Goal: Transaction & Acquisition: Book appointment/travel/reservation

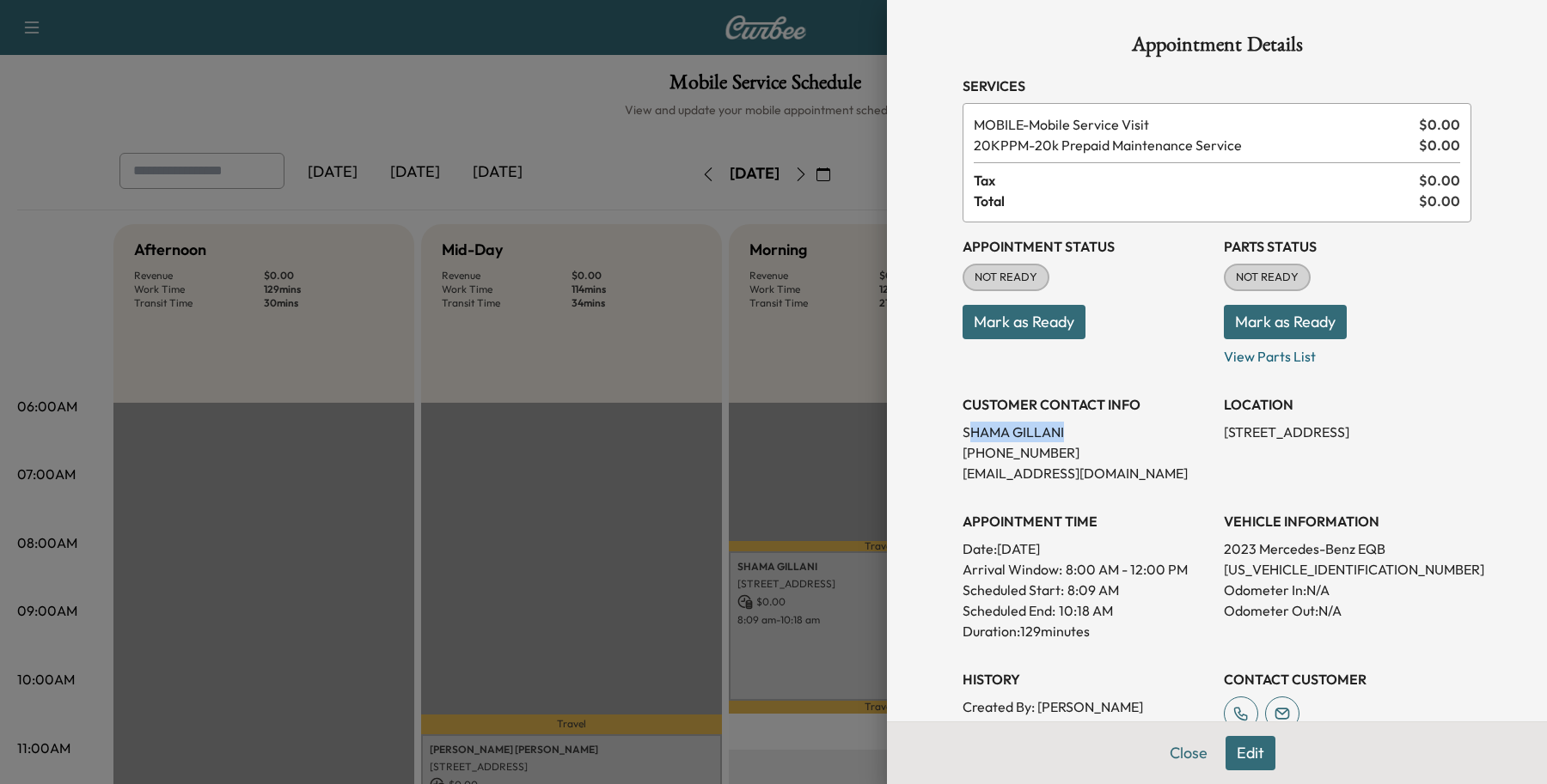
drag, startPoint x: 952, startPoint y: 427, endPoint x: 1090, endPoint y: 422, distance: 138.1
click at [1090, 422] on p "[PERSON_NAME]" at bounding box center [1086, 432] width 248 height 21
click at [942, 424] on div "Appointment Details Services MOBILE - Mobile Service Visit $ 0.00 20KPPM - 20k …" at bounding box center [1217, 547] width 551 height 1096
drag, startPoint x: 946, startPoint y: 424, endPoint x: 1065, endPoint y: 453, distance: 122.5
click at [1065, 453] on div "Appointment Details Services MOBILE - Mobile Service Visit $ 0.00 20KPPM - 20k …" at bounding box center [1217, 547] width 551 height 1096
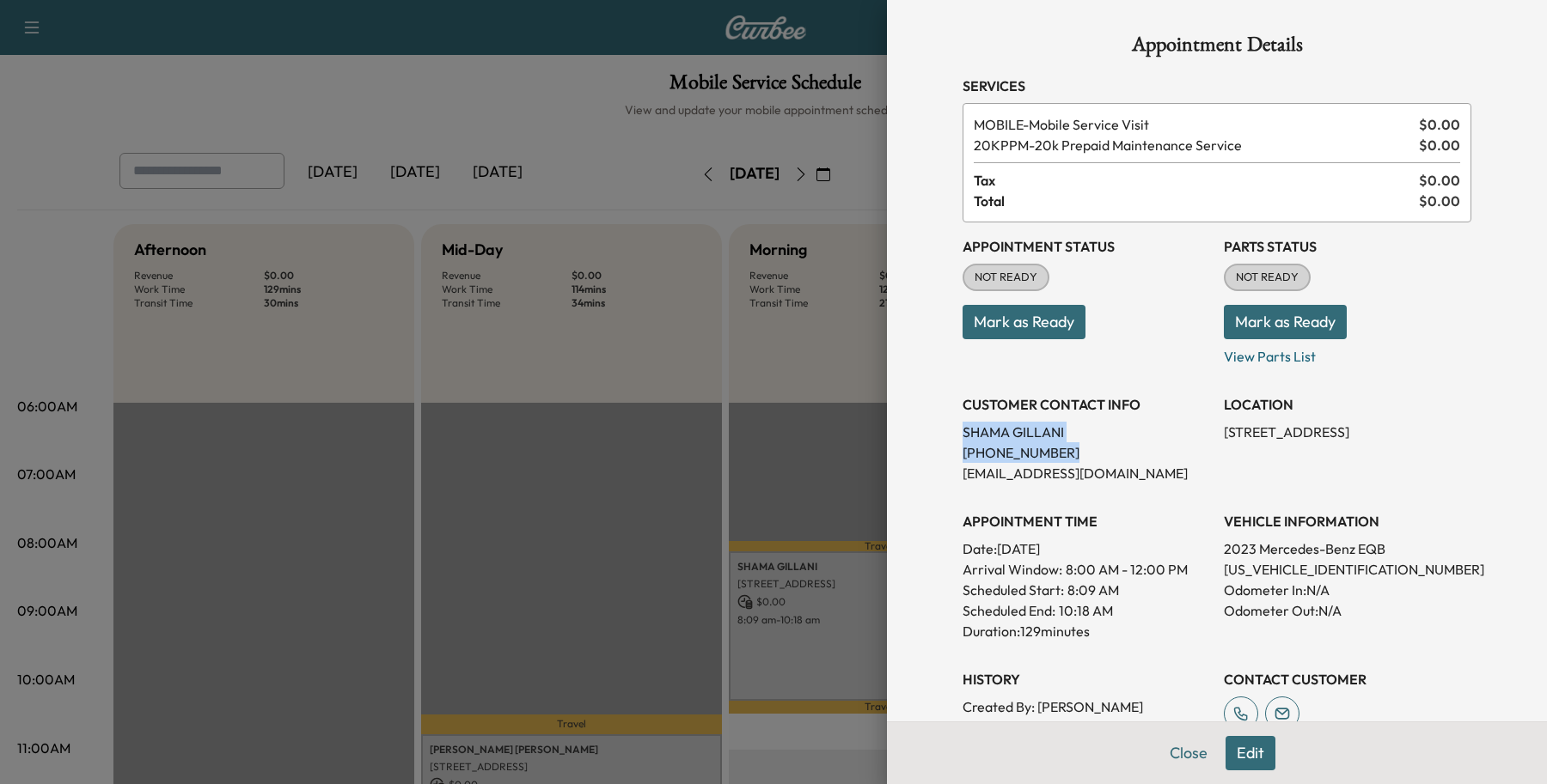
drag, startPoint x: 997, startPoint y: 440, endPoint x: 1025, endPoint y: 447, distance: 28.9
click at [1025, 447] on p "[PHONE_NUMBER]" at bounding box center [1086, 452] width 248 height 21
click at [1504, 417] on div "Appointment Details Services MOBILE - Mobile Service Visit $ 0.00 20KPPM - 20k …" at bounding box center [1217, 392] width 661 height 784
click at [963, 427] on p "[PERSON_NAME]" at bounding box center [1086, 432] width 248 height 21
click at [942, 431] on div "Appointment Details Services MOBILE - Mobile Service Visit $ 0.00 20KPPM - 20k …" at bounding box center [1217, 547] width 551 height 1096
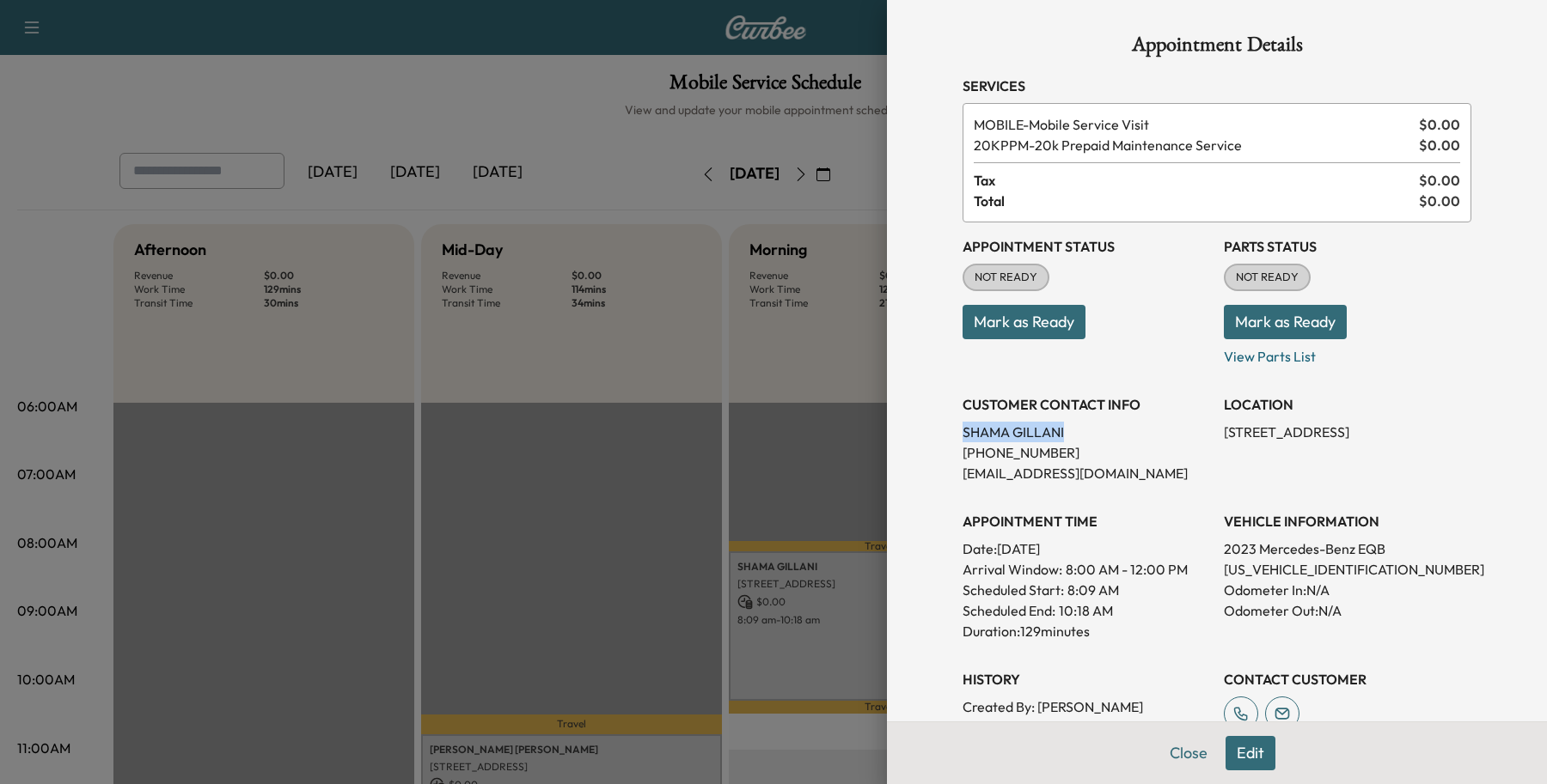
drag, startPoint x: 944, startPoint y: 430, endPoint x: 1050, endPoint y: 423, distance: 106.2
click at [1050, 423] on div "Appointment Details Services MOBILE - Mobile Service Visit $ 0.00 20KPPM - 20k …" at bounding box center [1217, 547] width 551 height 1096
copy p "[PERSON_NAME]"
click at [1179, 729] on div "Close Edit" at bounding box center [1217, 752] width 661 height 62
click at [1169, 767] on button "Close" at bounding box center [1188, 753] width 60 height 35
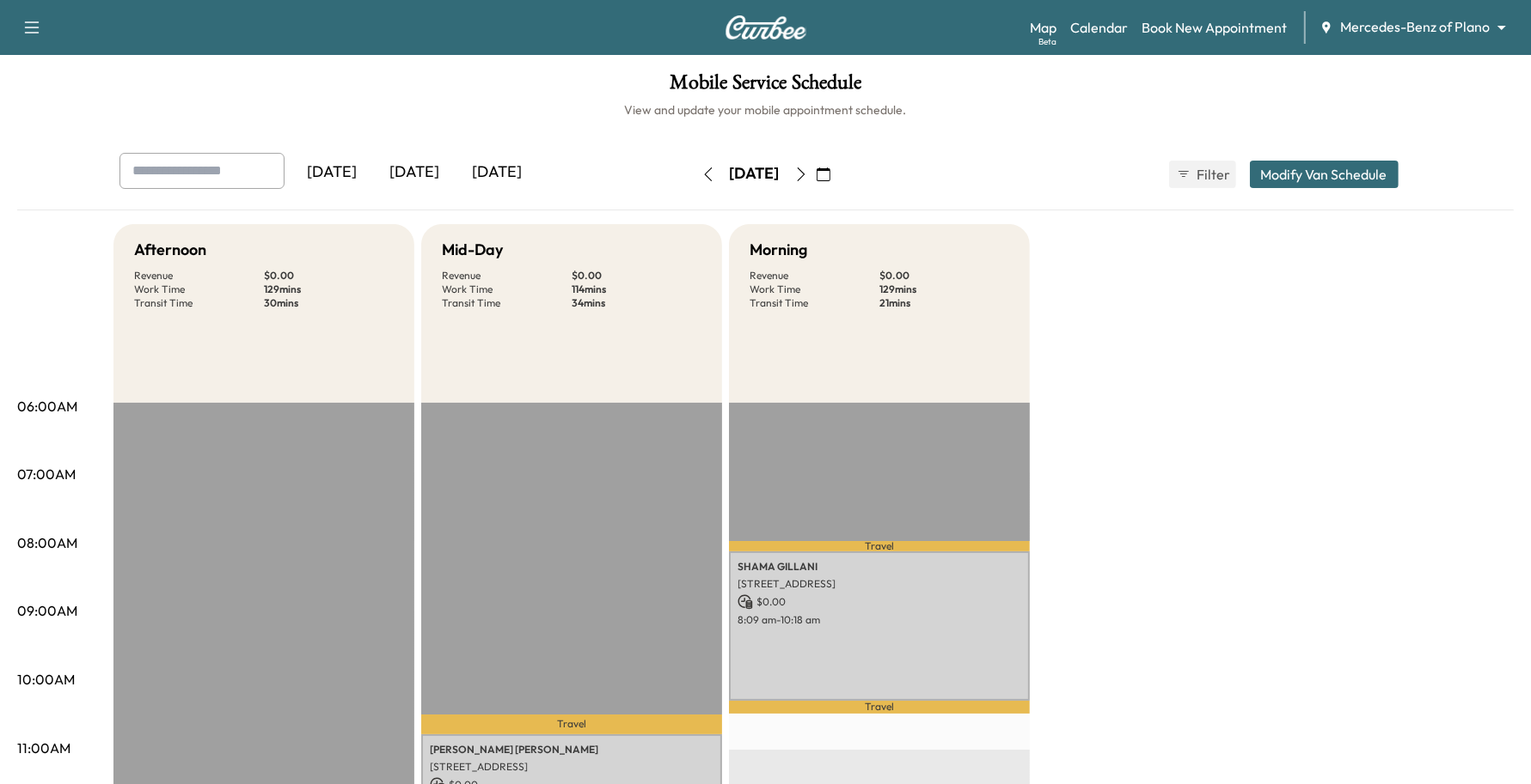
click at [830, 174] on icon "button" at bounding box center [824, 174] width 14 height 14
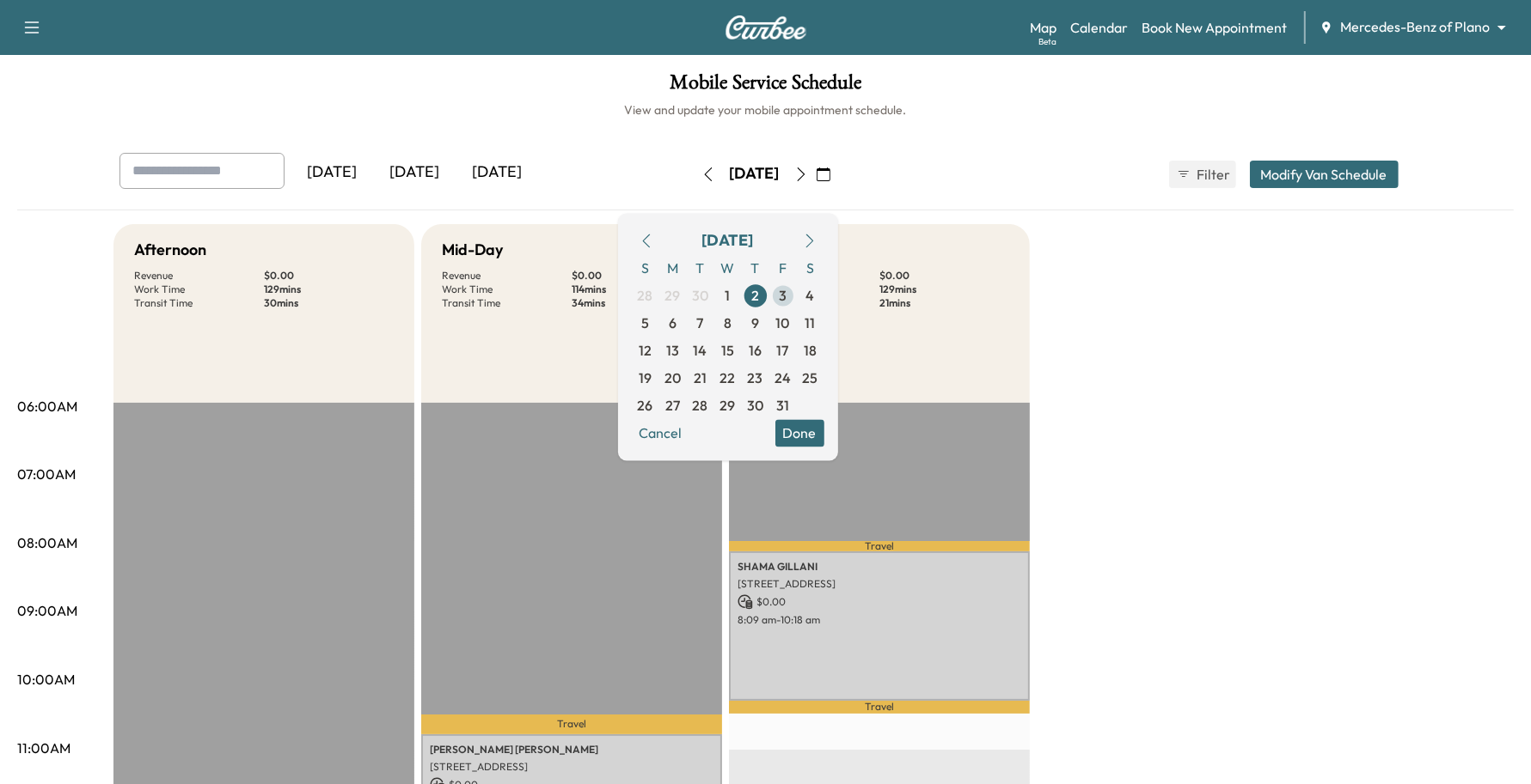
click at [786, 303] on span "3" at bounding box center [782, 295] width 8 height 21
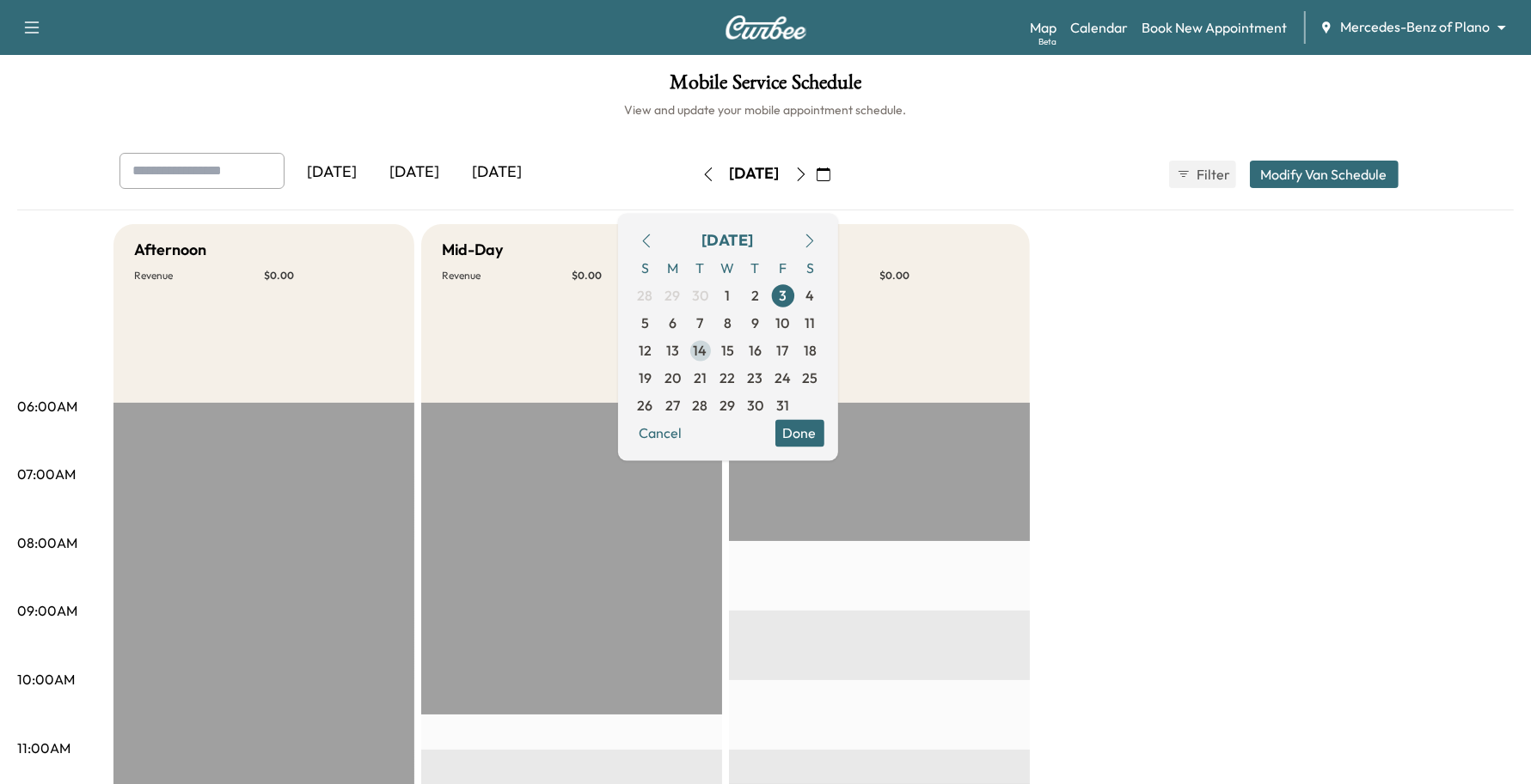
click at [714, 356] on span "14" at bounding box center [701, 350] width 28 height 28
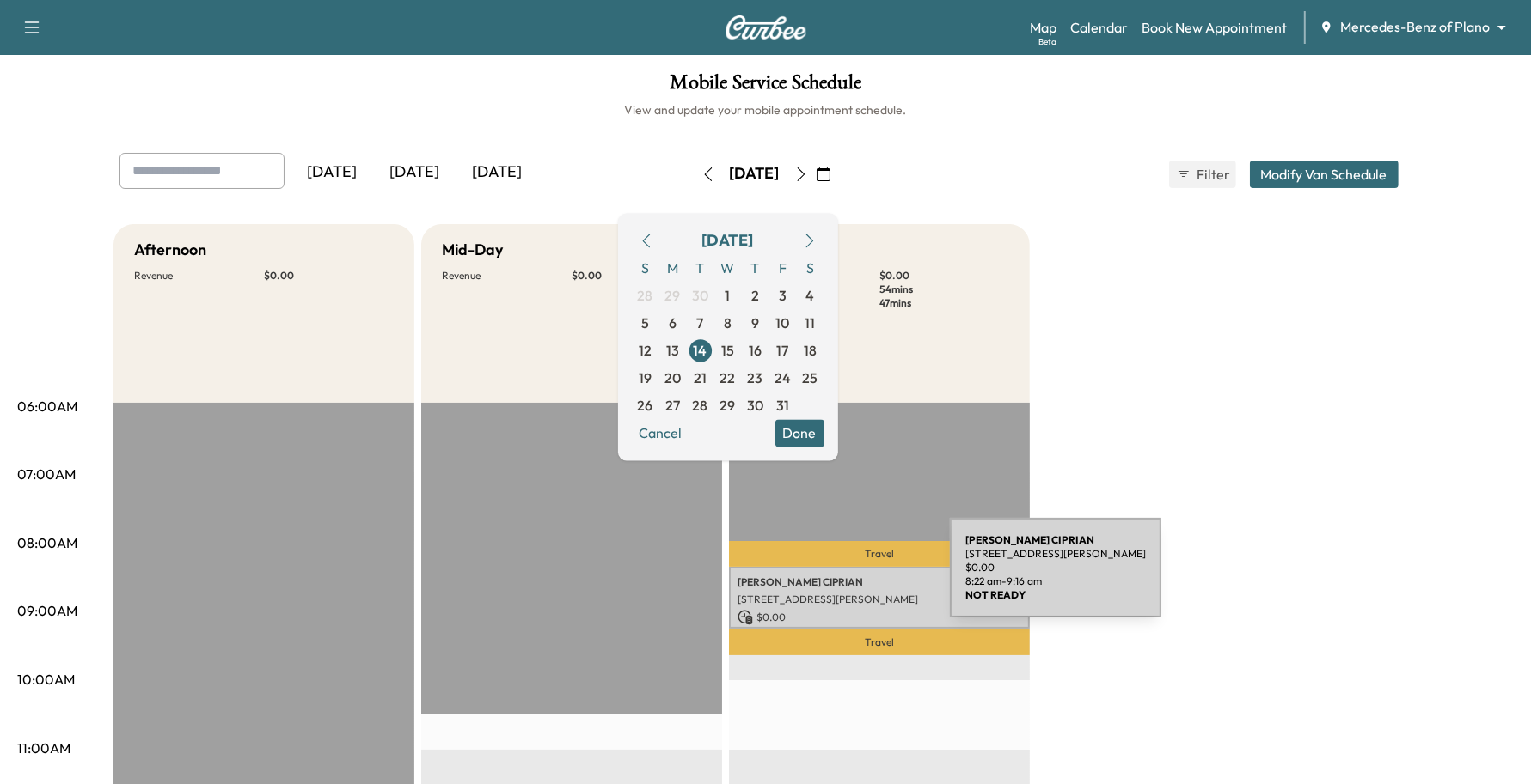
click at [821, 578] on p "[PERSON_NAME]" at bounding box center [879, 583] width 283 height 14
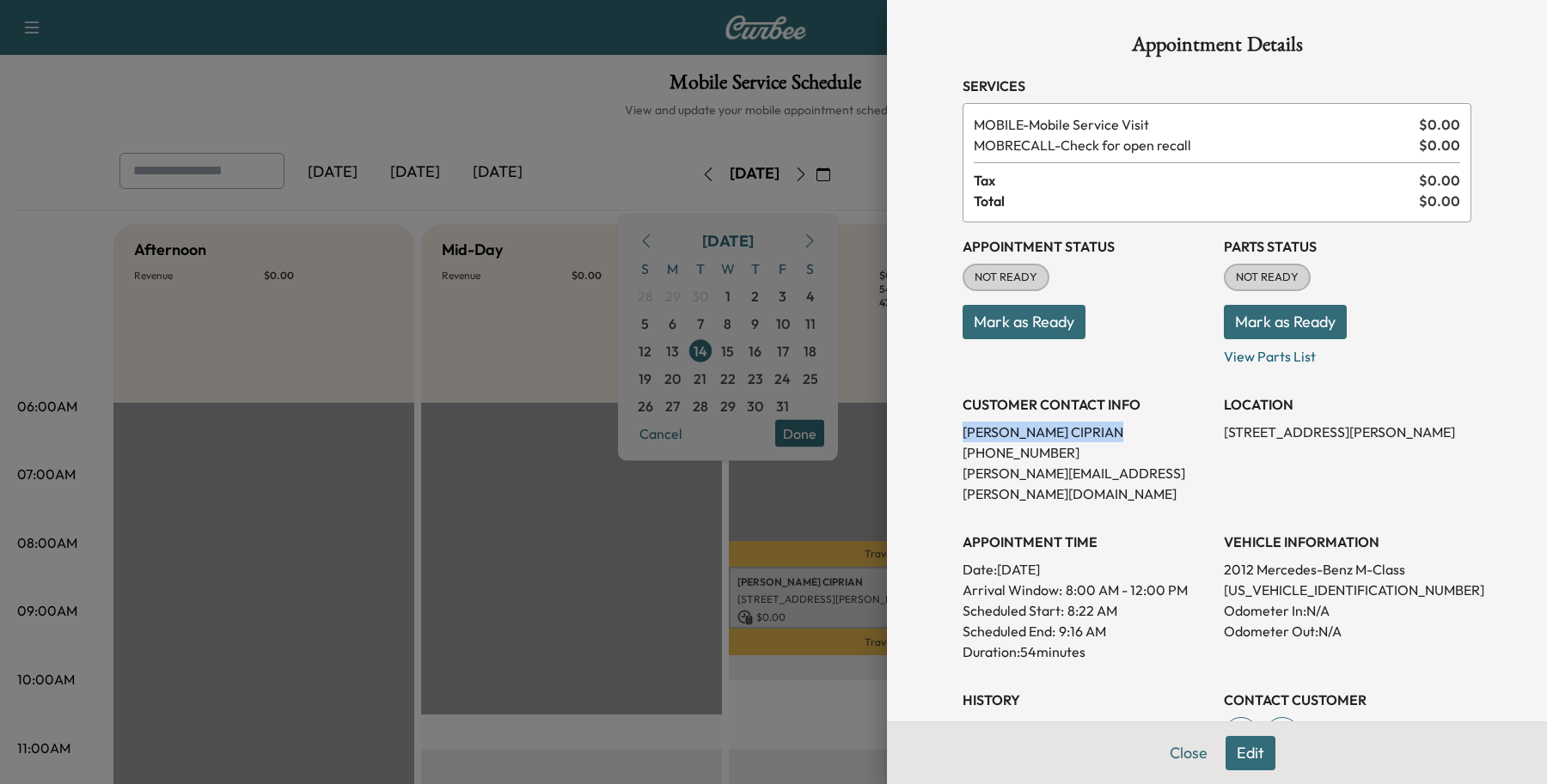
drag, startPoint x: 1055, startPoint y: 439, endPoint x: 940, endPoint y: 430, distance: 115.4
click at [942, 430] on div "Appointment Details Services MOBILE - Mobile Service Visit $ 0.00 MOBRECALL - C…" at bounding box center [1217, 538] width 551 height 1075
copy p "[PERSON_NAME]"
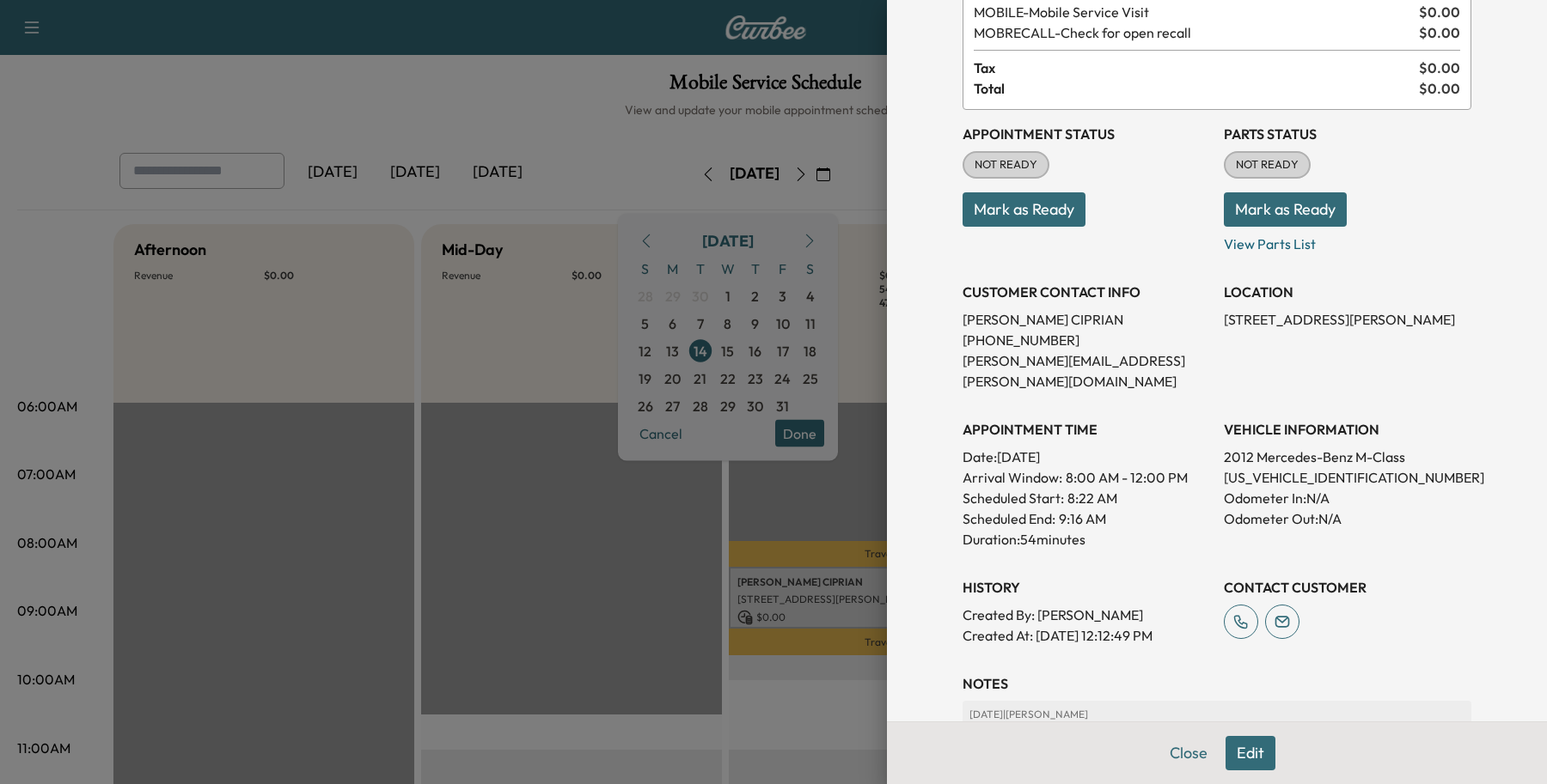
scroll to position [332, 0]
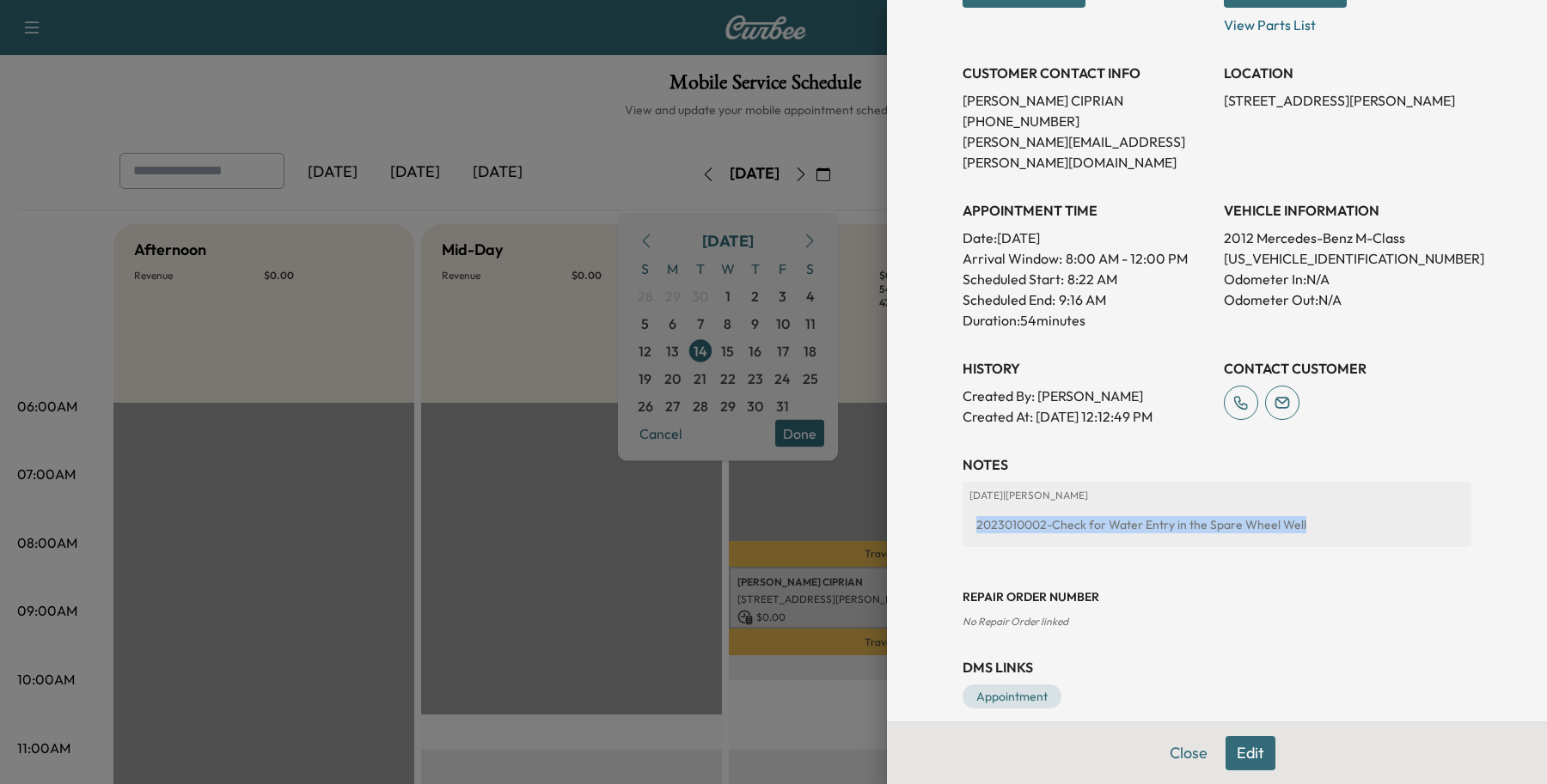
drag, startPoint x: 1307, startPoint y: 510, endPoint x: 950, endPoint y: 510, distance: 357.0
click at [963, 510] on div "[DATE] | [PERSON_NAME] 2023010002-Check for Water Entry in the Spare Wheel Well" at bounding box center [1217, 515] width 509 height 65
copy div "2023010002-Check for Water Entry in the Spare Wheel Well"
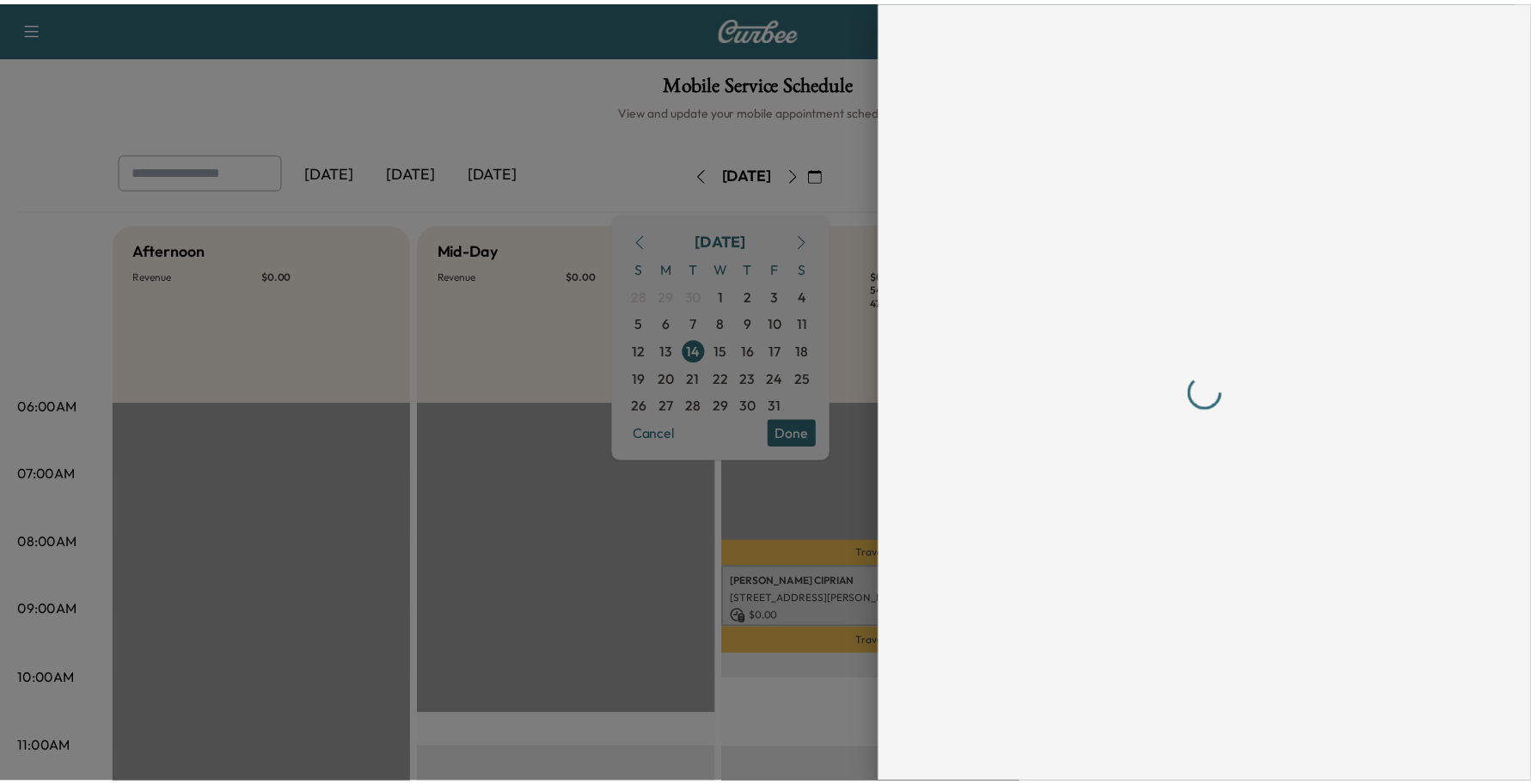
scroll to position [0, 0]
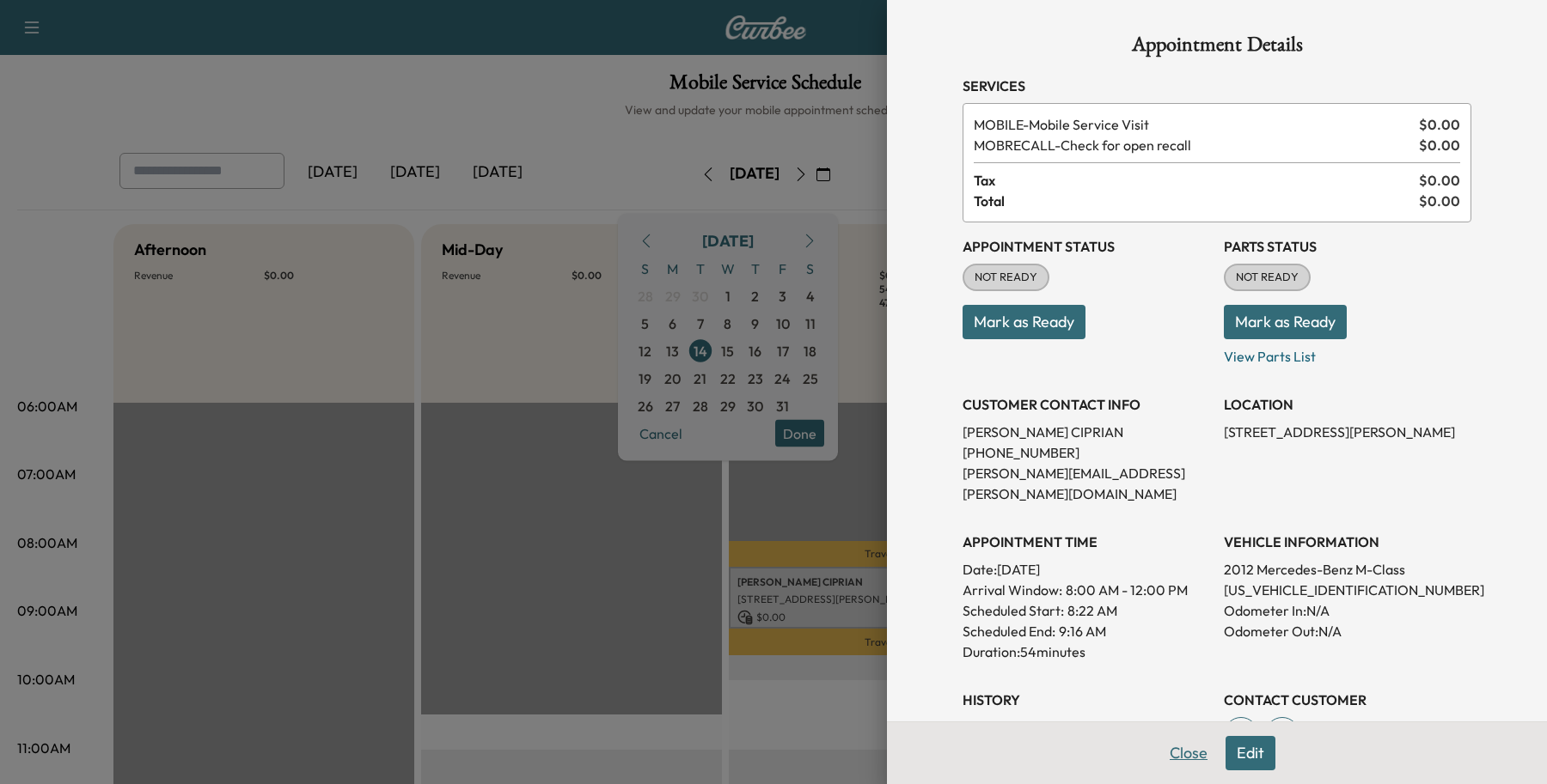
click at [1172, 747] on button "Close" at bounding box center [1188, 753] width 60 height 35
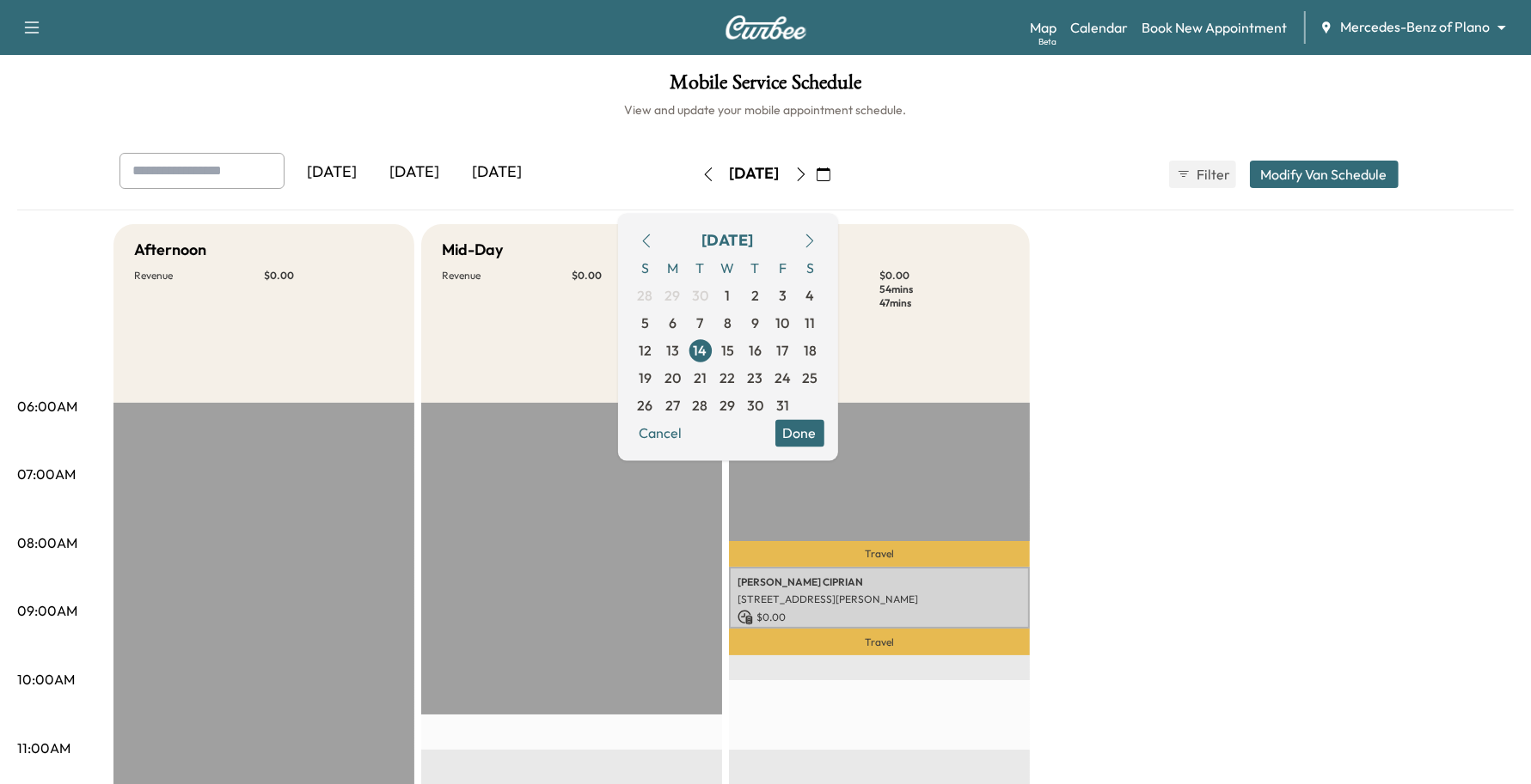
click at [1360, 33] on body "Support Log Out Map Beta Calendar Book New Appointment Mercedes-Benz of Plano *…" at bounding box center [766, 392] width 1531 height 784
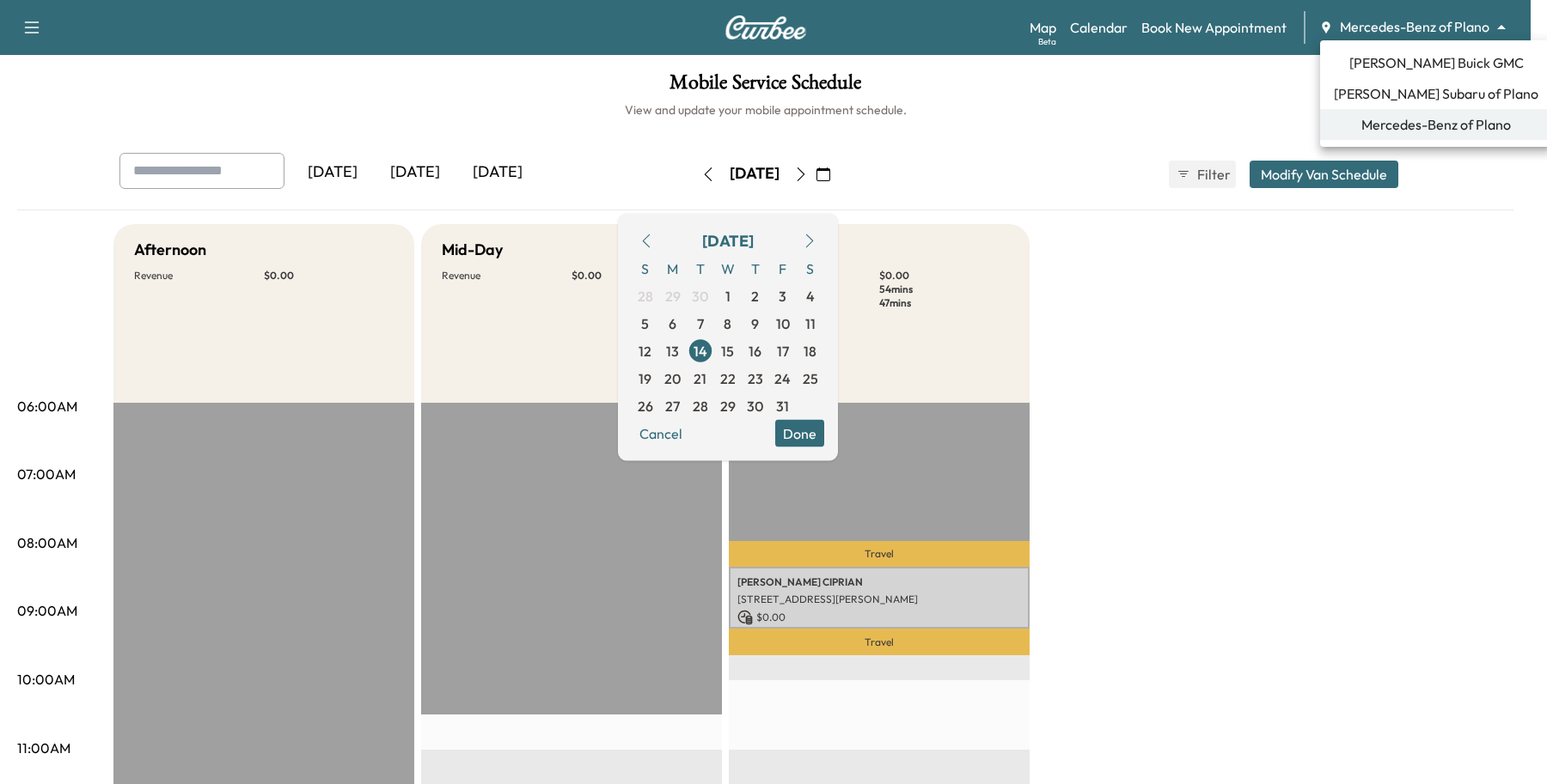
click at [1348, 74] on li "[PERSON_NAME] Buick GMC" at bounding box center [1436, 62] width 232 height 31
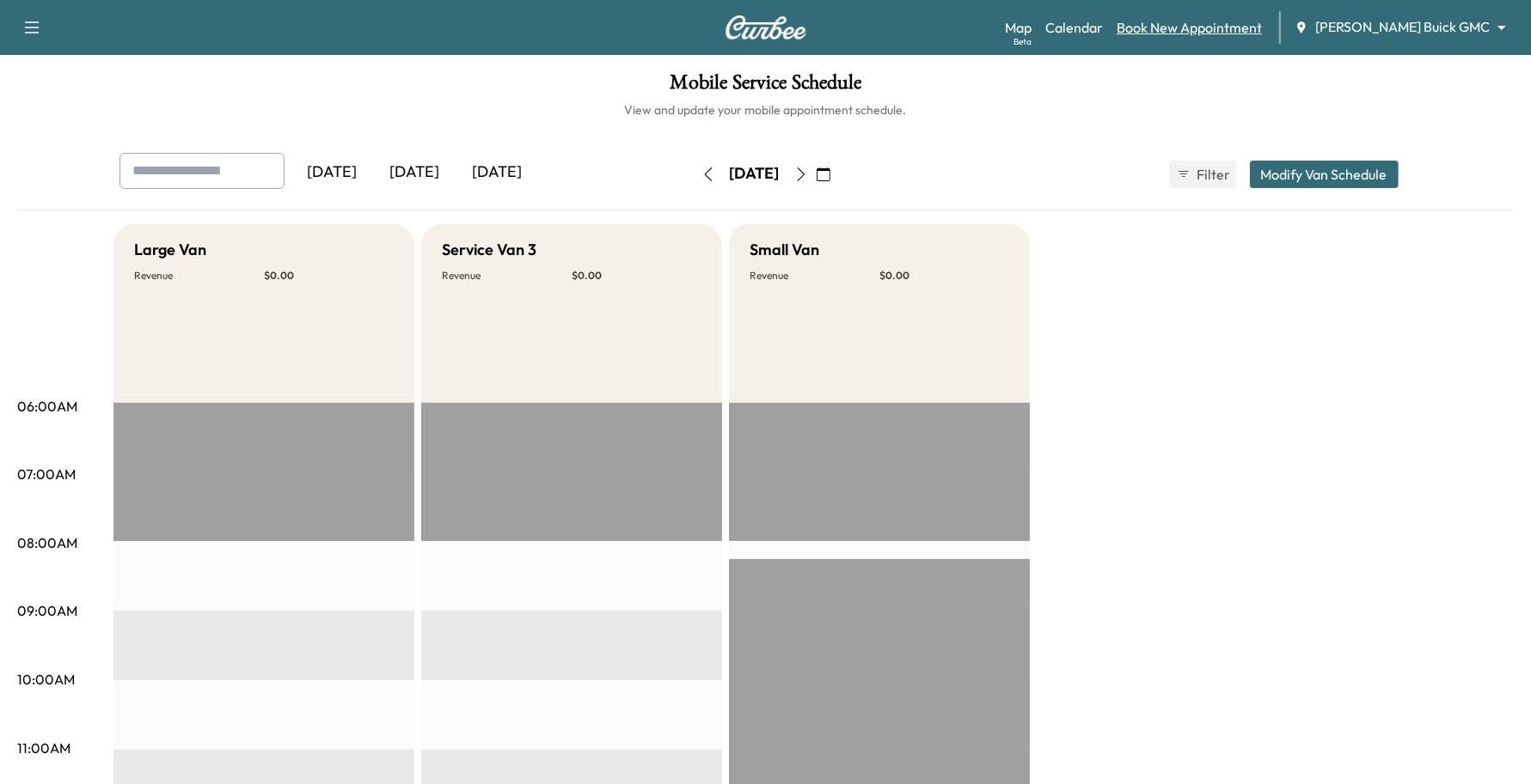
click at [1251, 18] on link "Book New Appointment" at bounding box center [1189, 27] width 146 height 21
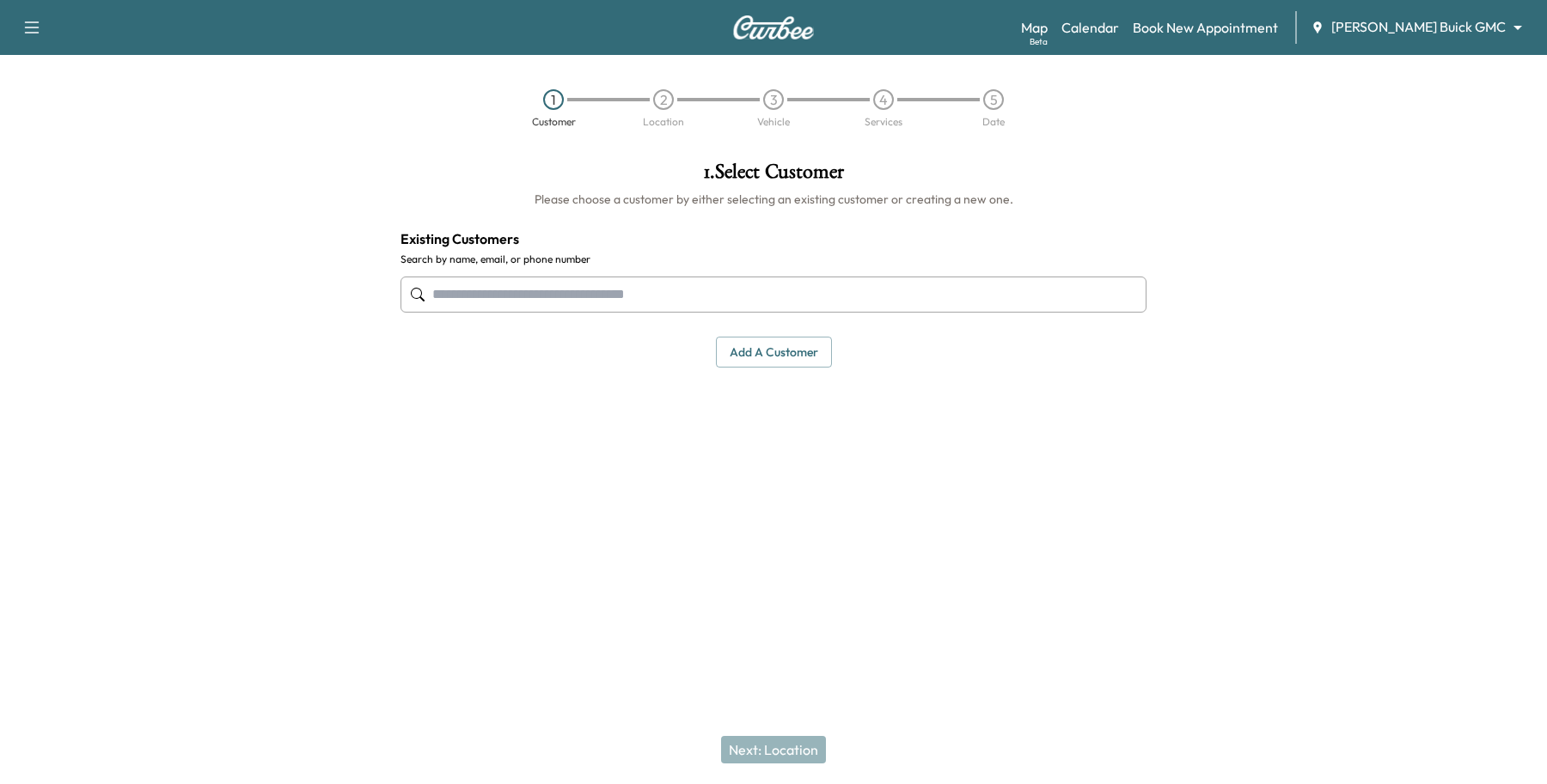
click at [547, 301] on input "text" at bounding box center [773, 294] width 746 height 36
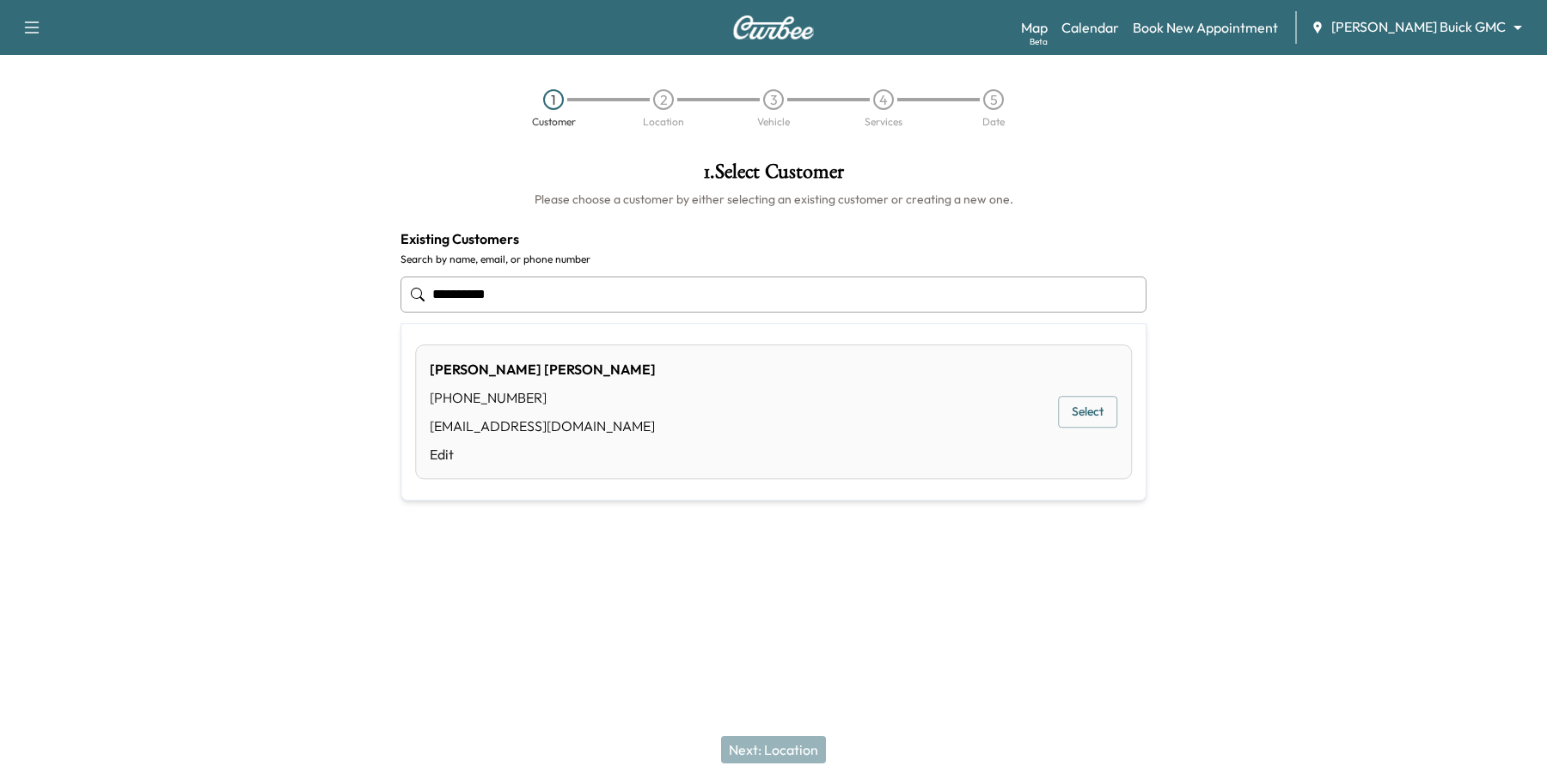
type input "**********"
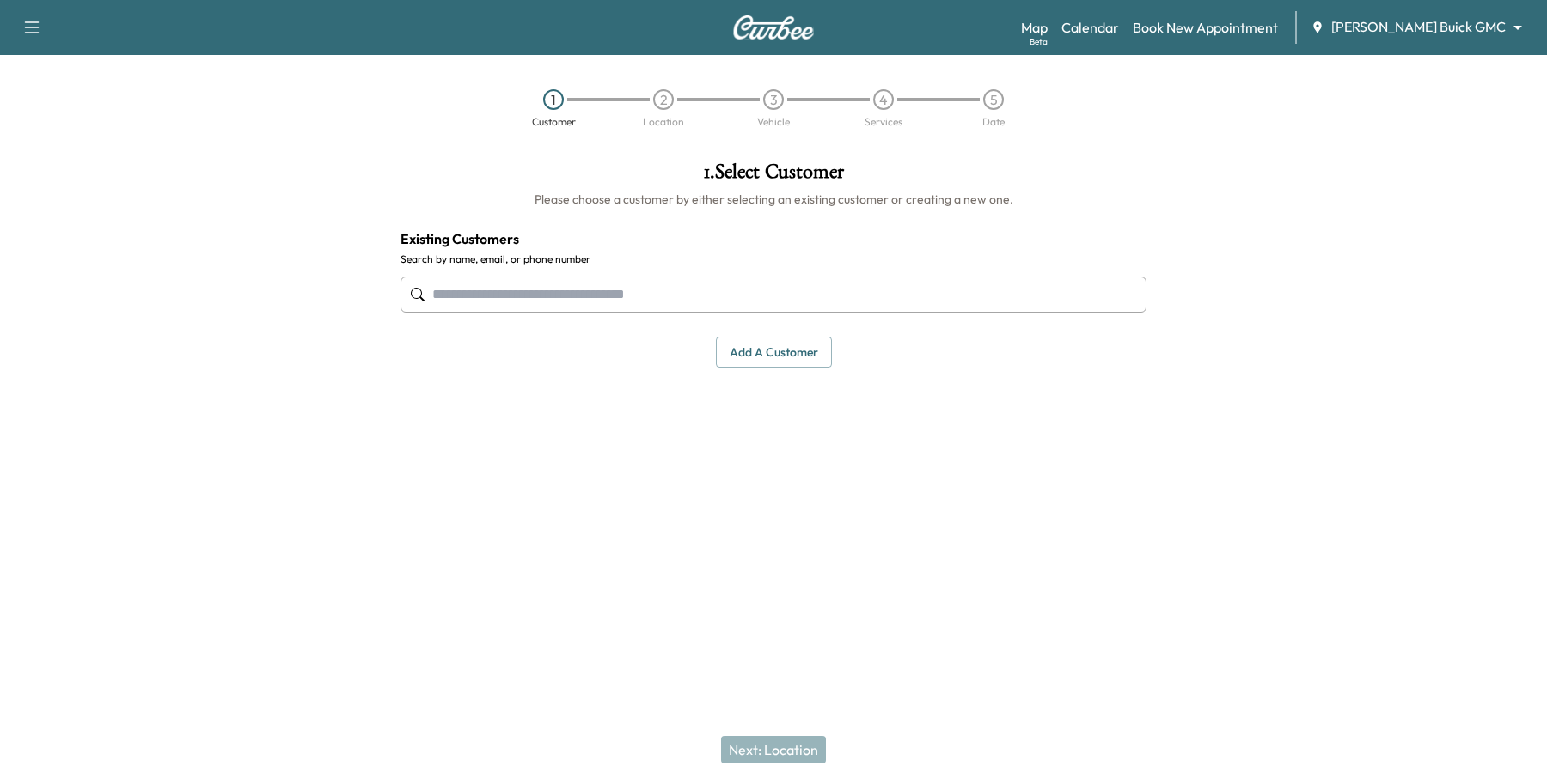
click at [1163, 407] on div at bounding box center [1354, 343] width 387 height 393
click at [548, 290] on input "text" at bounding box center [773, 294] width 746 height 36
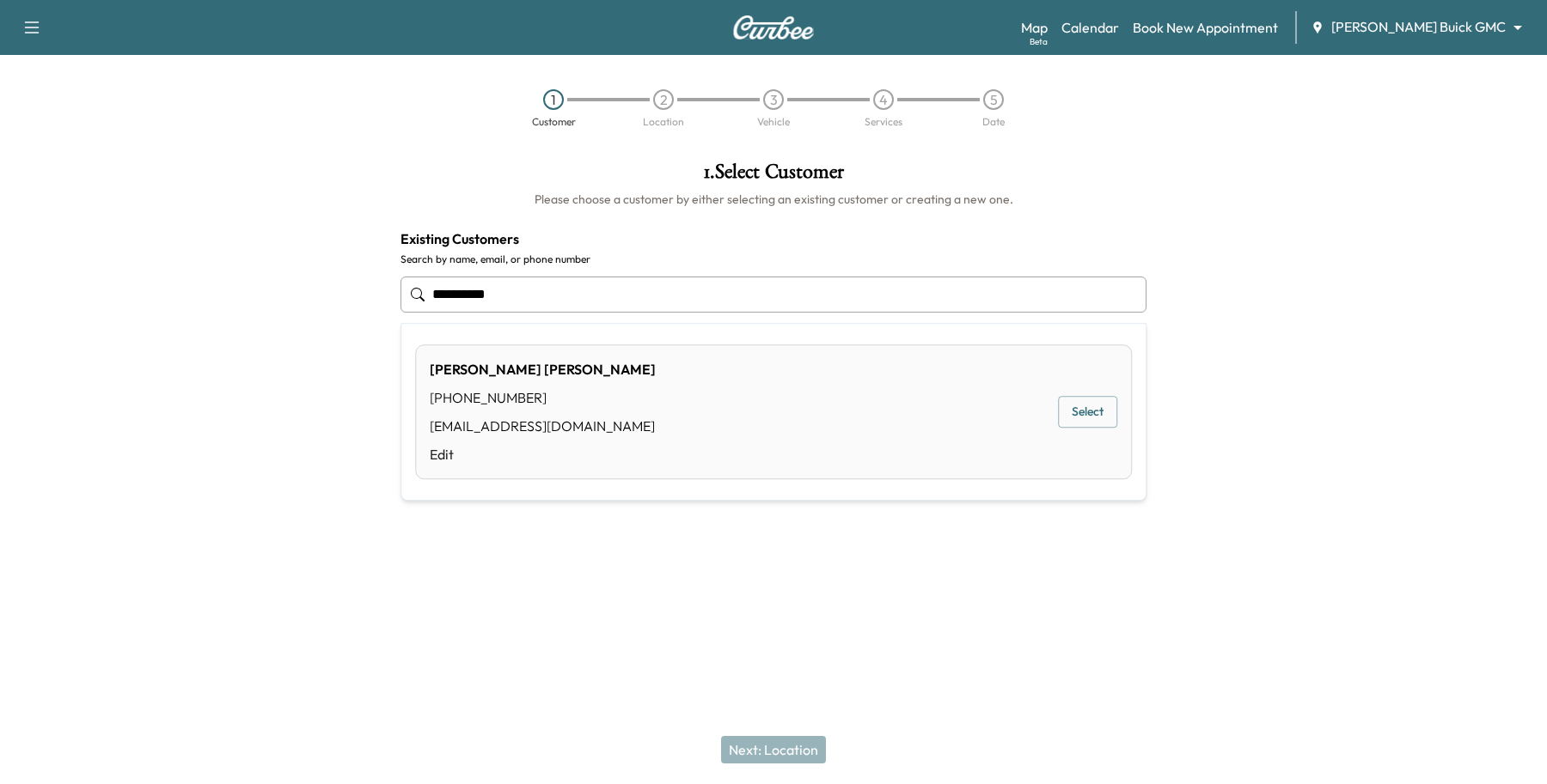
click at [1066, 422] on button "Select" at bounding box center [1088, 413] width 59 height 32
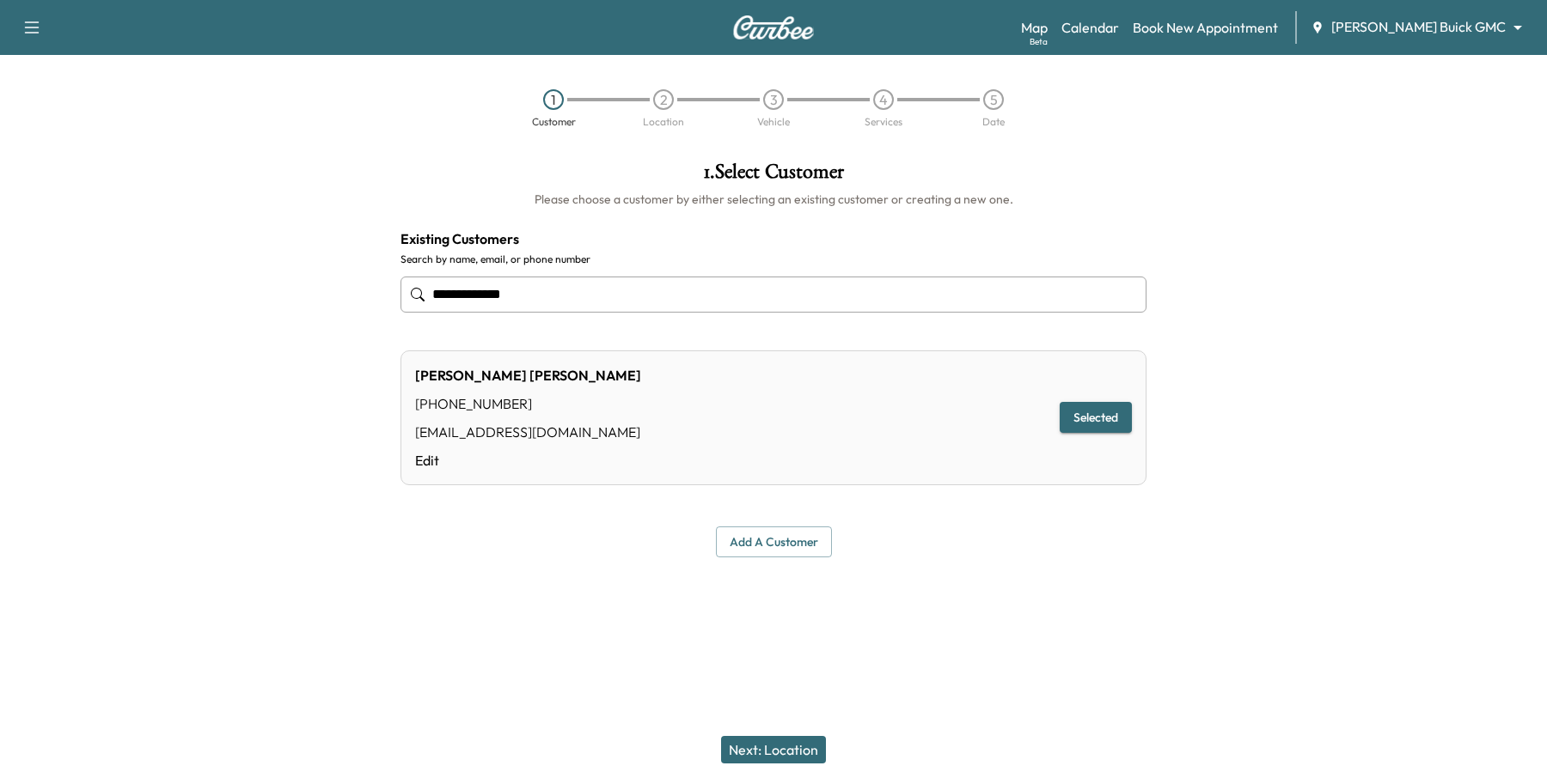
type input "**********"
click at [755, 747] on button "Next: Location" at bounding box center [774, 750] width 105 height 28
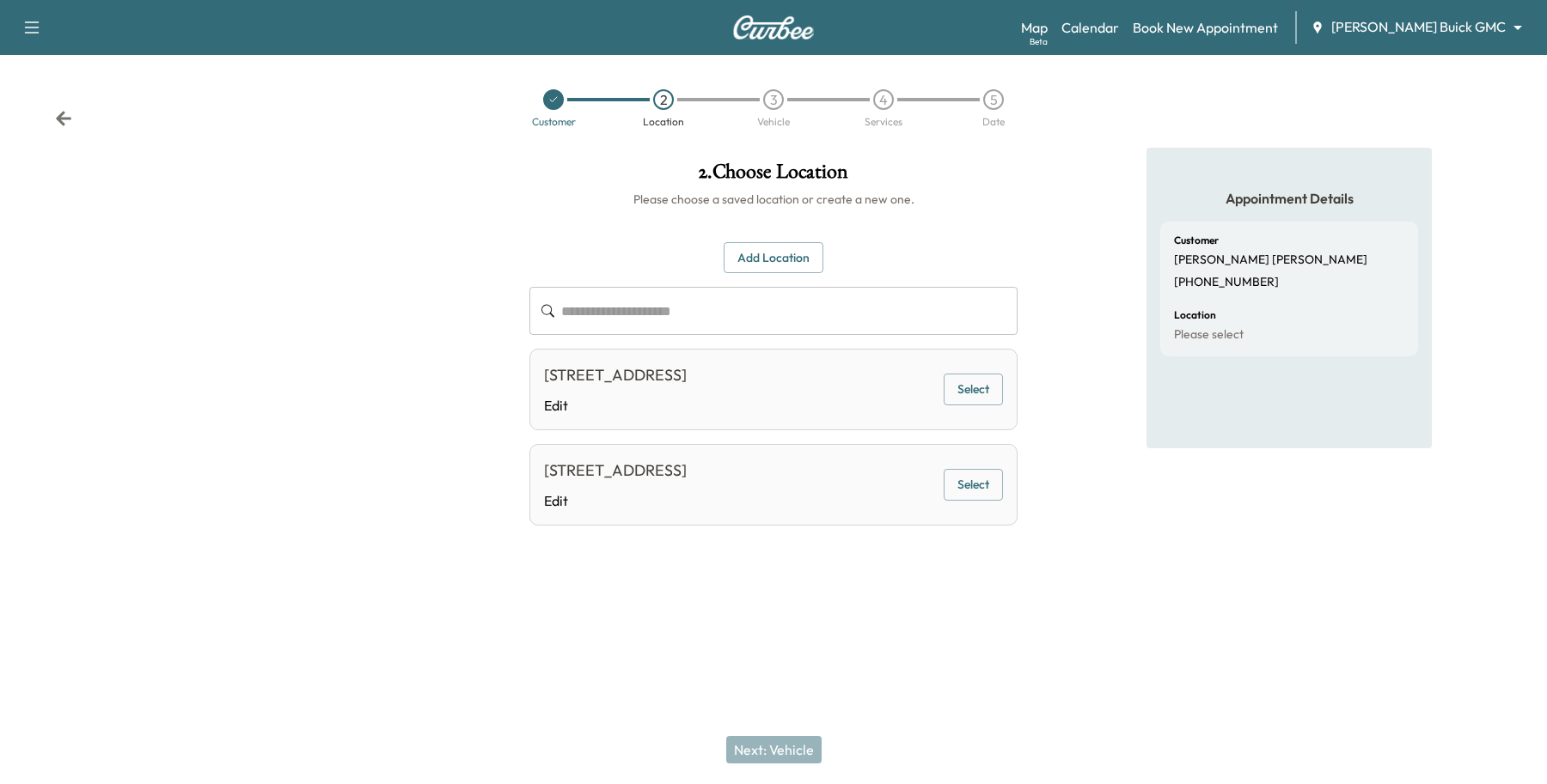
click at [969, 401] on button "Select" at bounding box center [974, 390] width 59 height 32
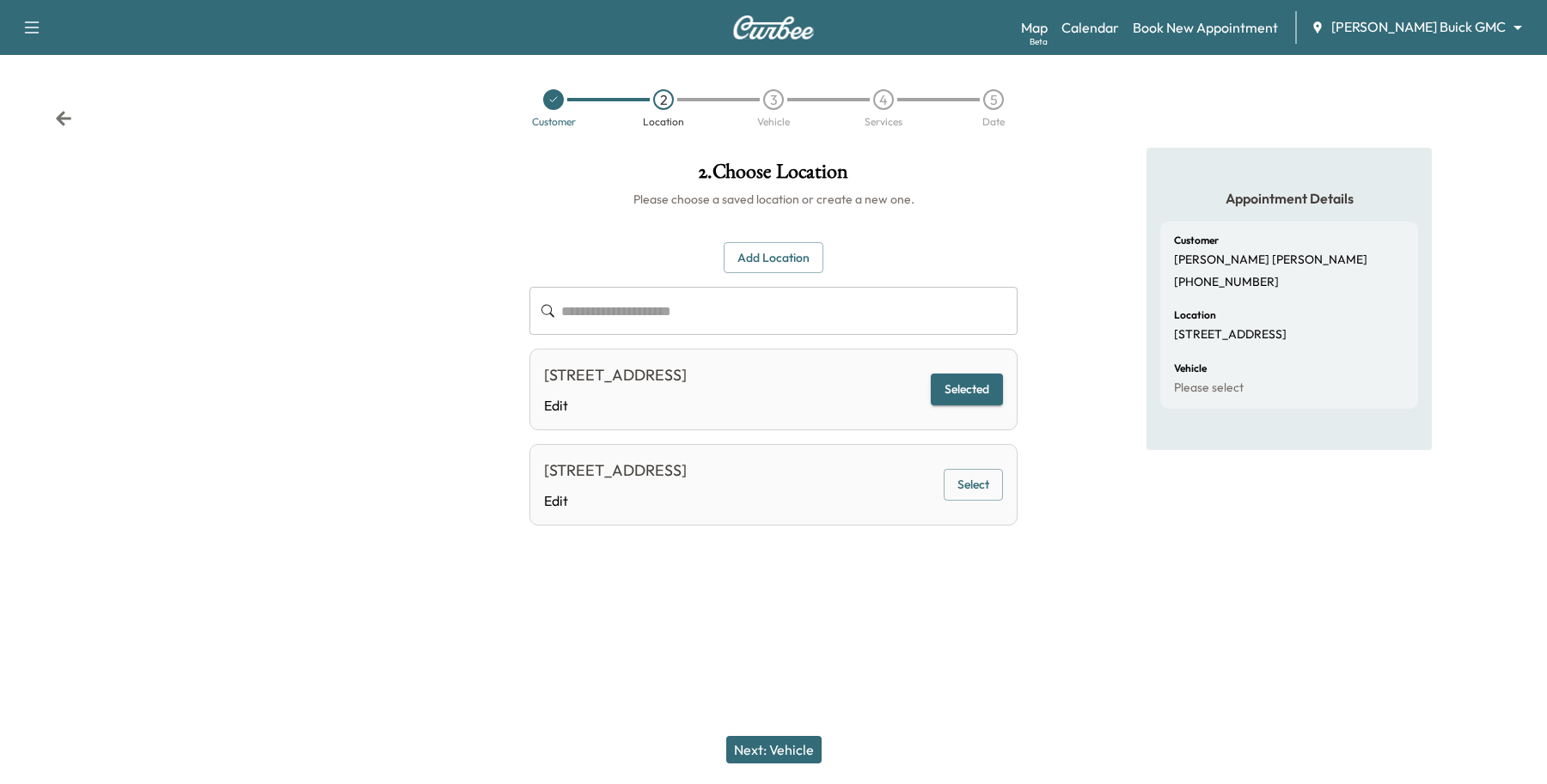
drag, startPoint x: 772, startPoint y: 754, endPoint x: 775, endPoint y: 735, distance: 19.2
click at [775, 735] on div "Next: Vehicle" at bounding box center [774, 749] width 1547 height 68
click at [772, 753] on button "Next: Vehicle" at bounding box center [774, 750] width 95 height 28
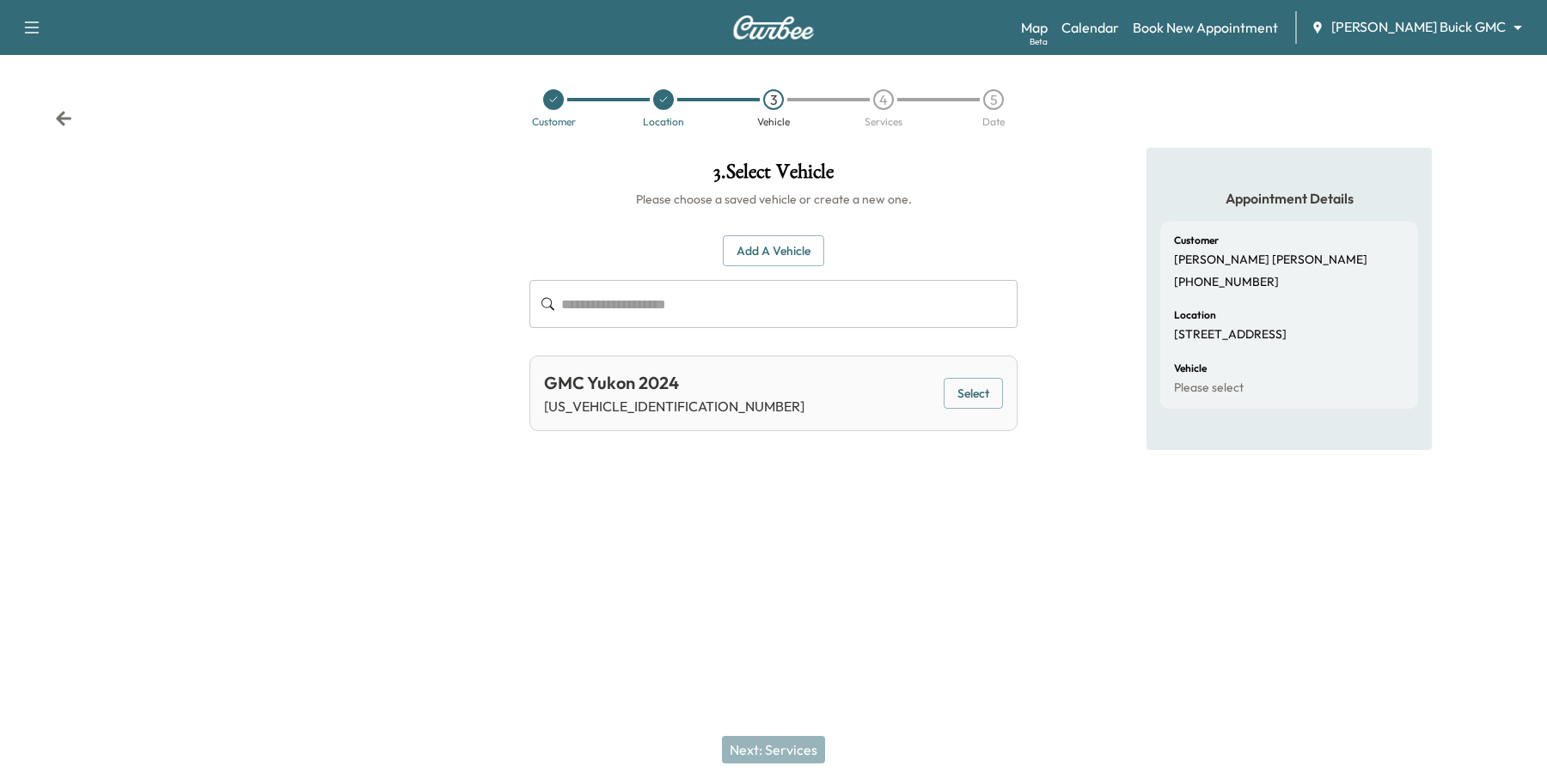
click at [981, 394] on button "Select" at bounding box center [974, 394] width 59 height 32
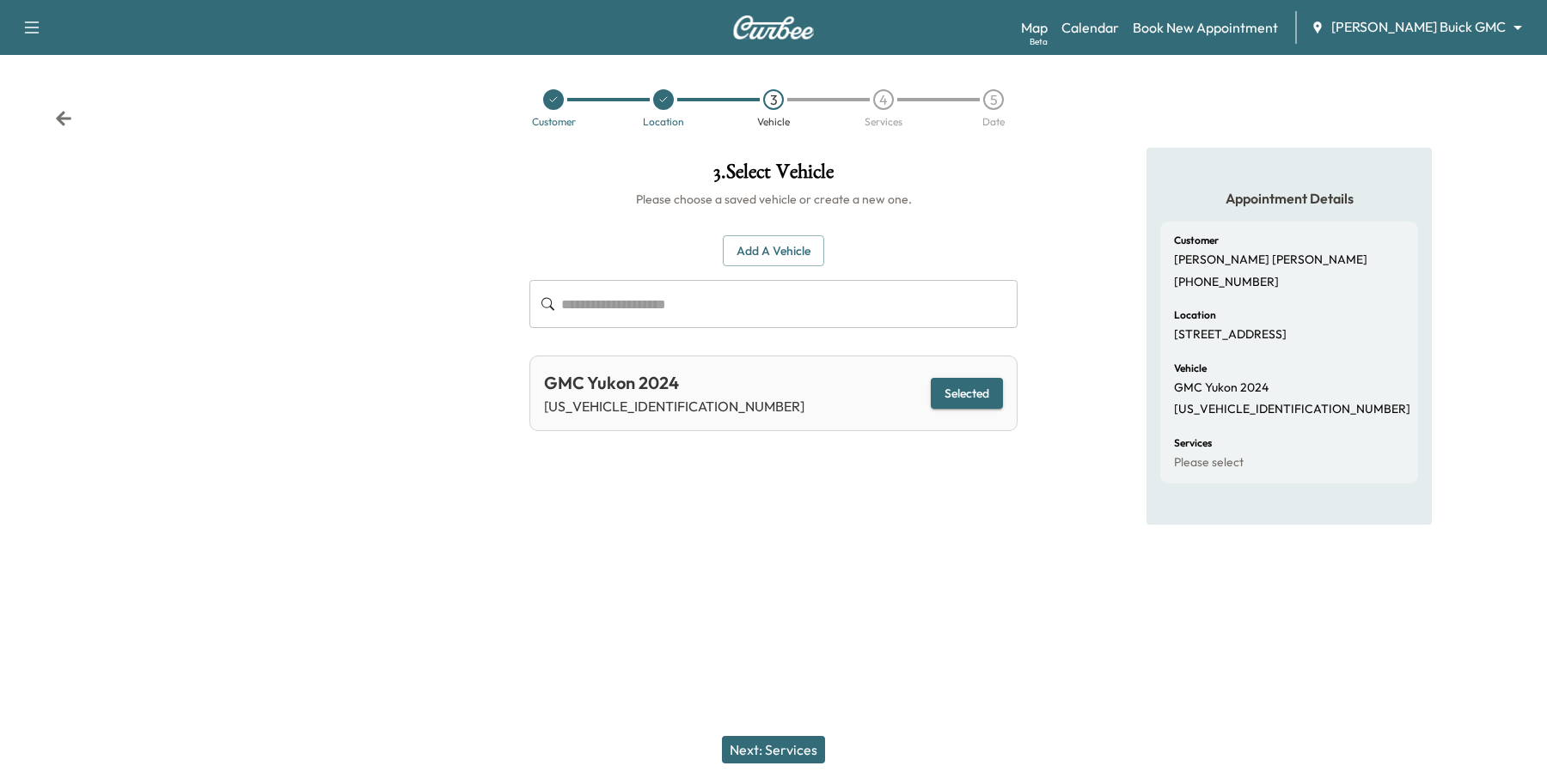
click at [817, 741] on button "Next: Services" at bounding box center [774, 750] width 103 height 28
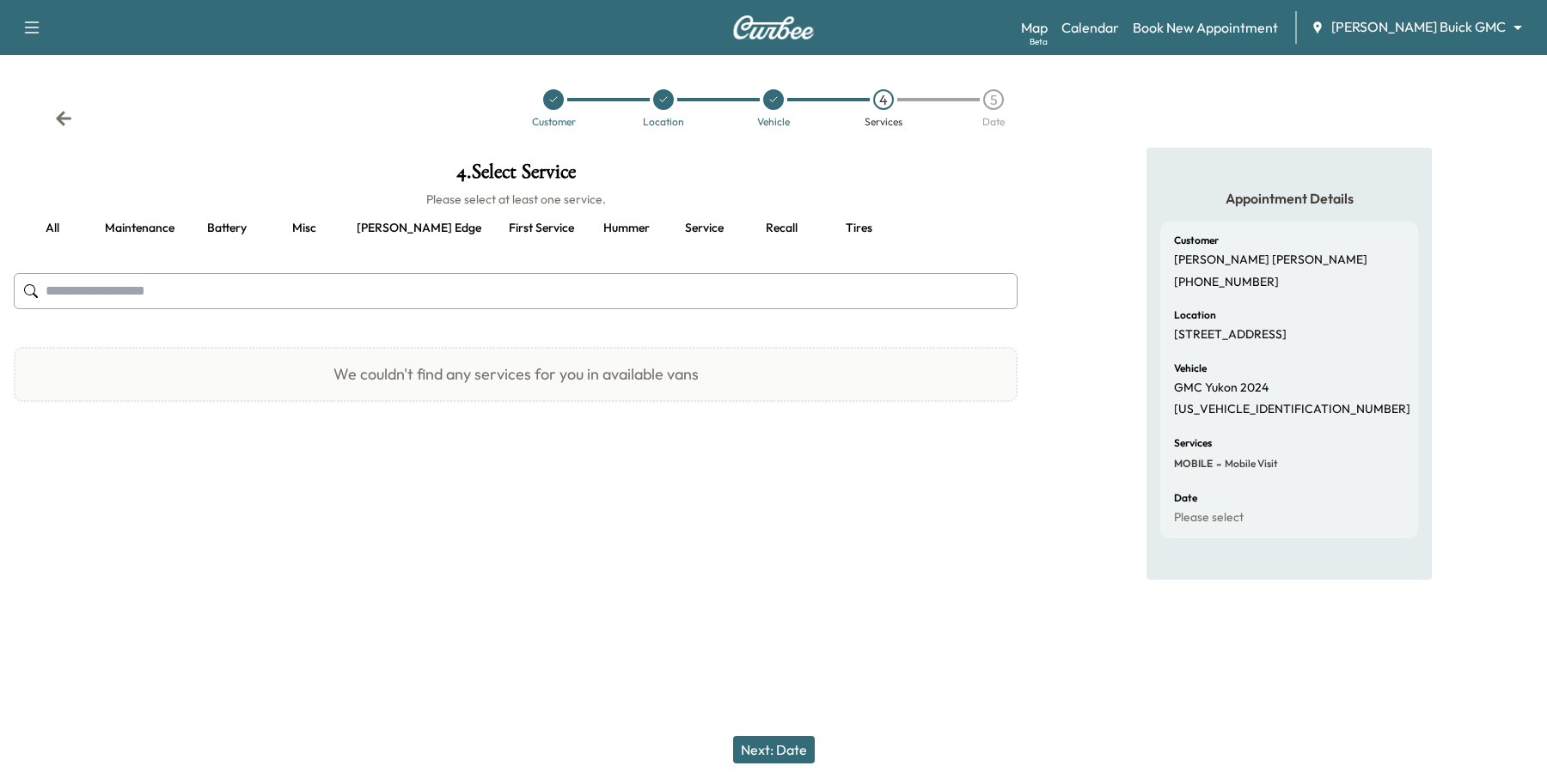
click at [167, 216] on button "Maintenance" at bounding box center [140, 229] width 97 height 42
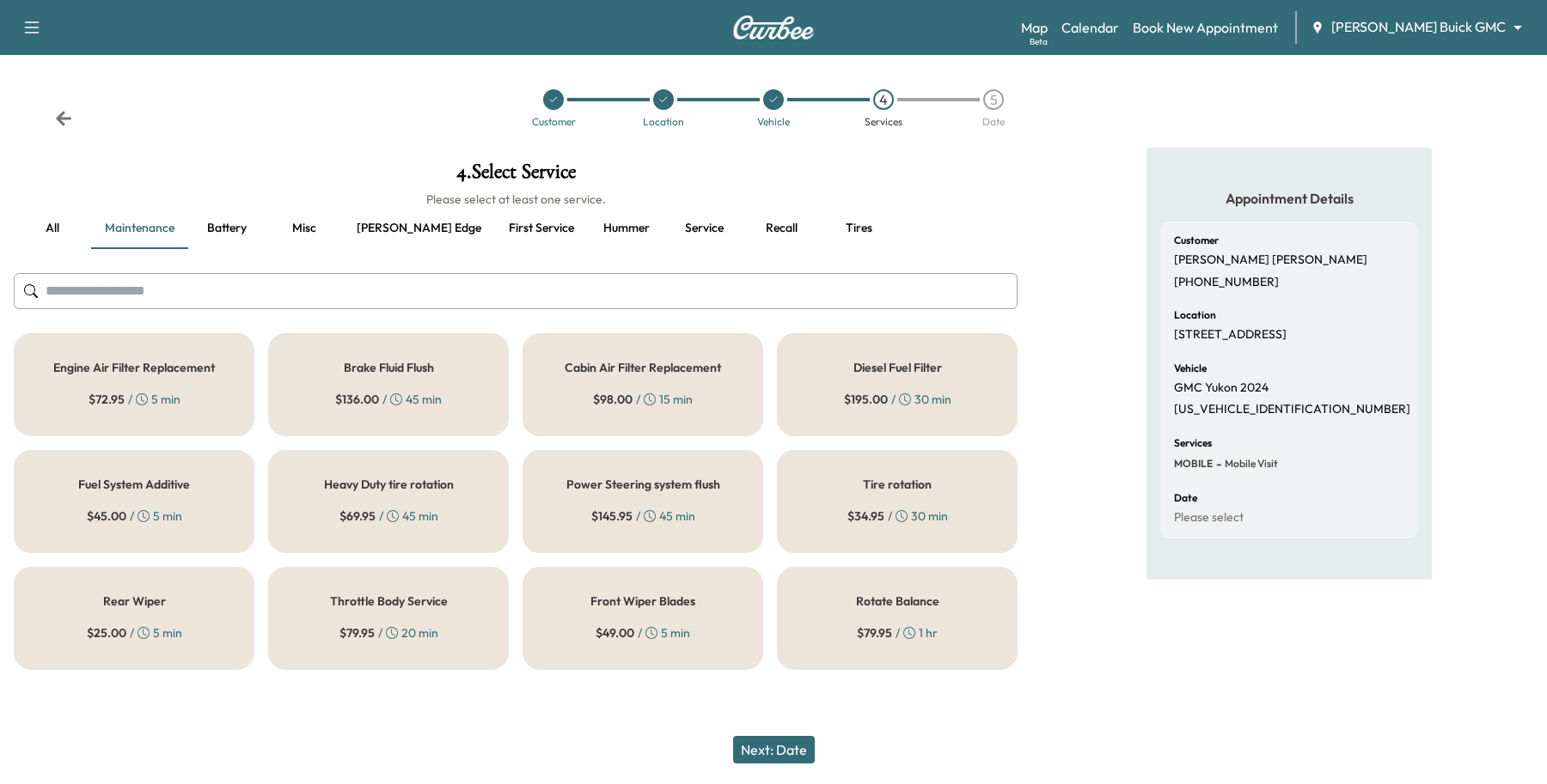
click at [812, 615] on div "Rotate Balance $ 79.95 / 1 hr" at bounding box center [897, 619] width 241 height 103
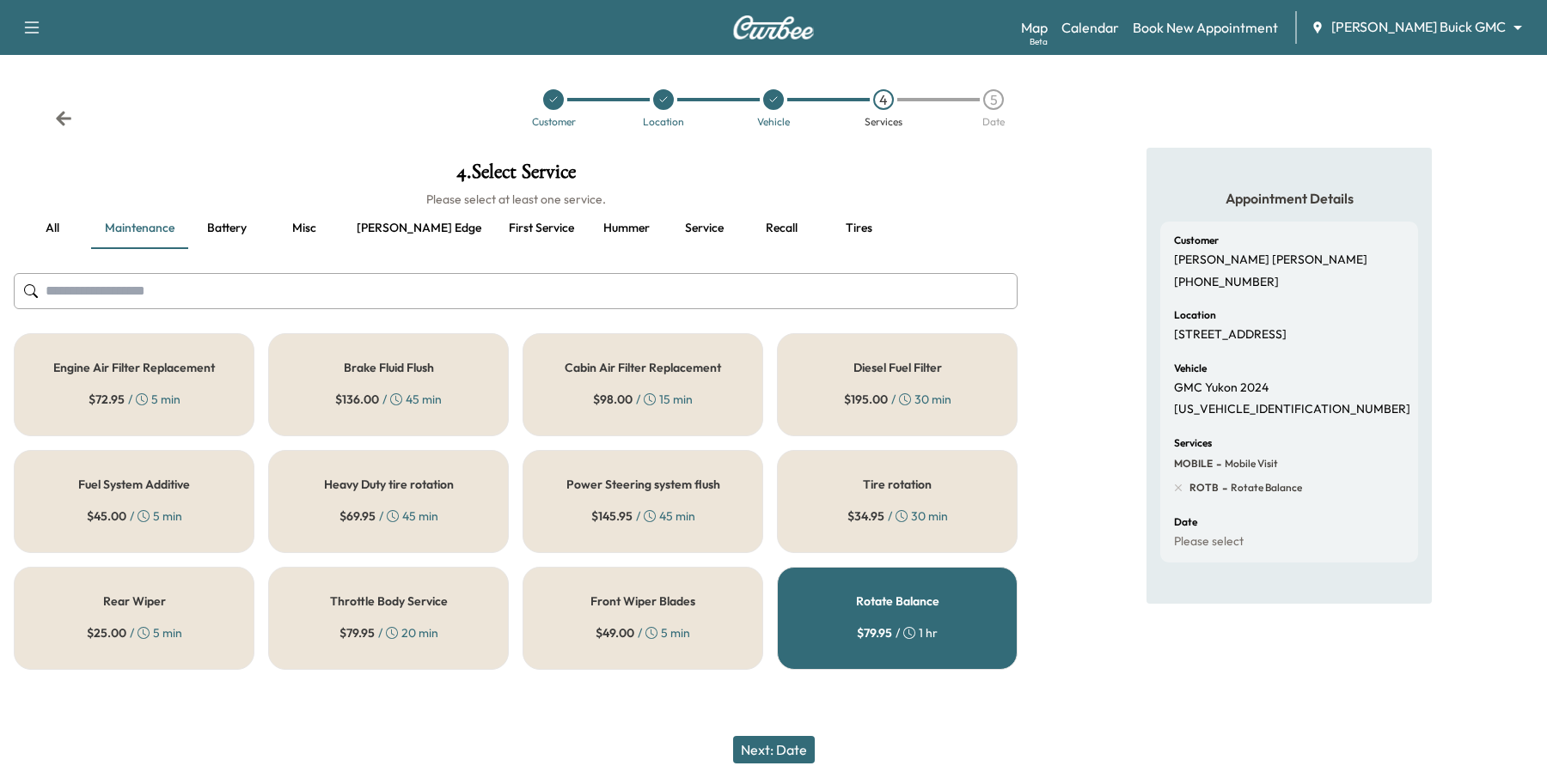
click at [35, 226] on button "all" at bounding box center [52, 229] width 77 height 42
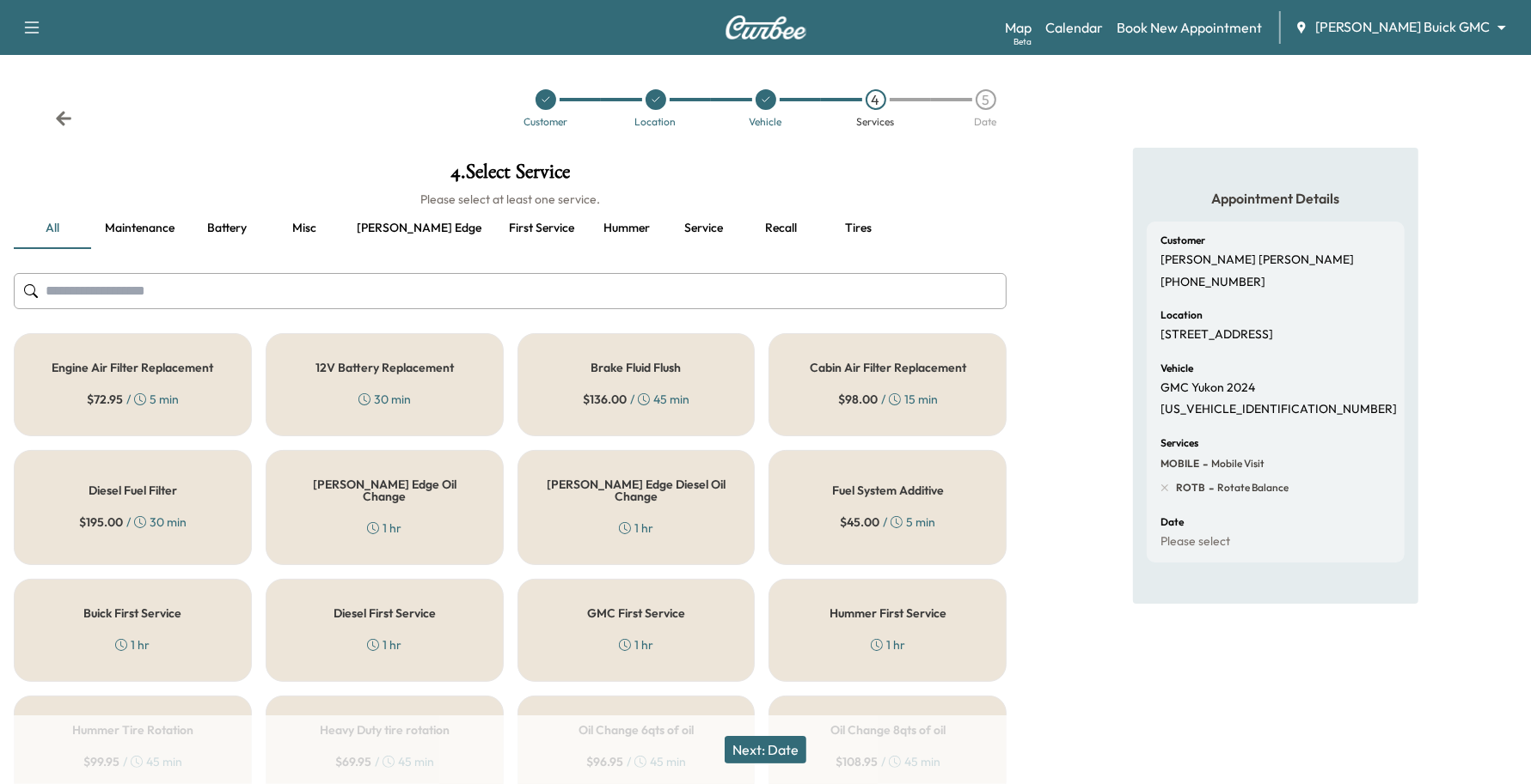
click at [369, 523] on div "1 hr" at bounding box center [384, 528] width 35 height 17
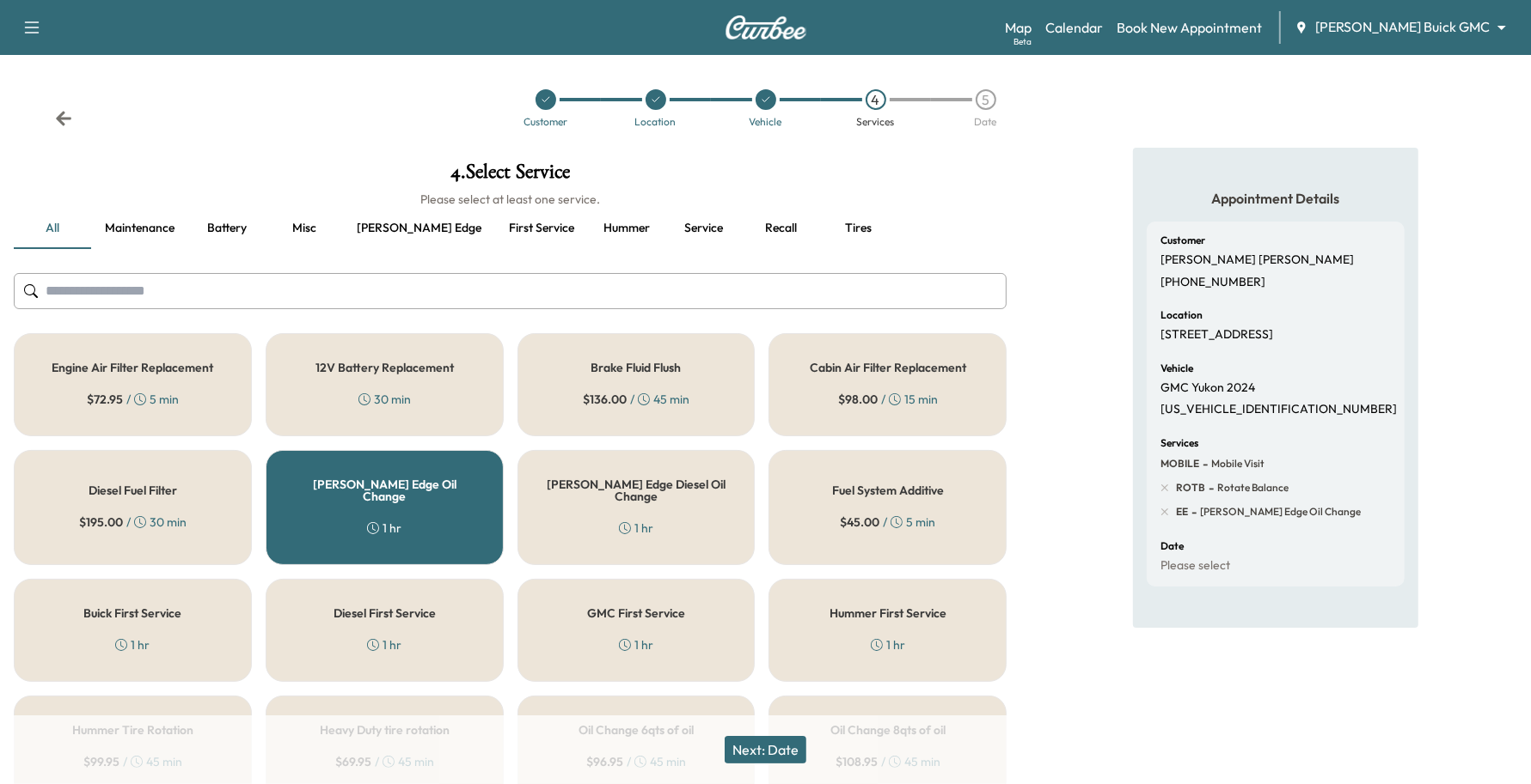
click at [801, 756] on button "Next: Date" at bounding box center [766, 750] width 81 height 28
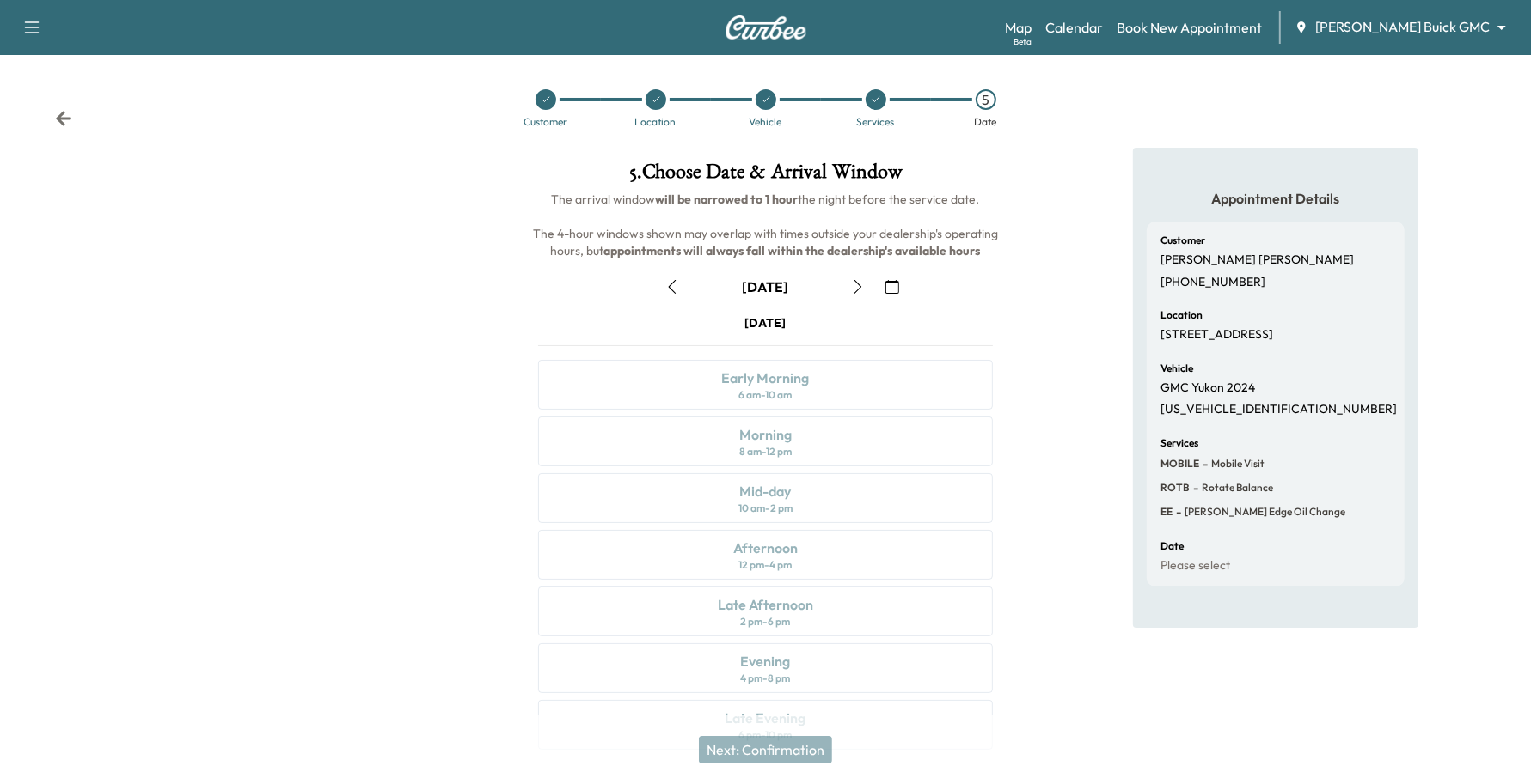
click at [885, 290] on icon "button" at bounding box center [892, 287] width 14 height 14
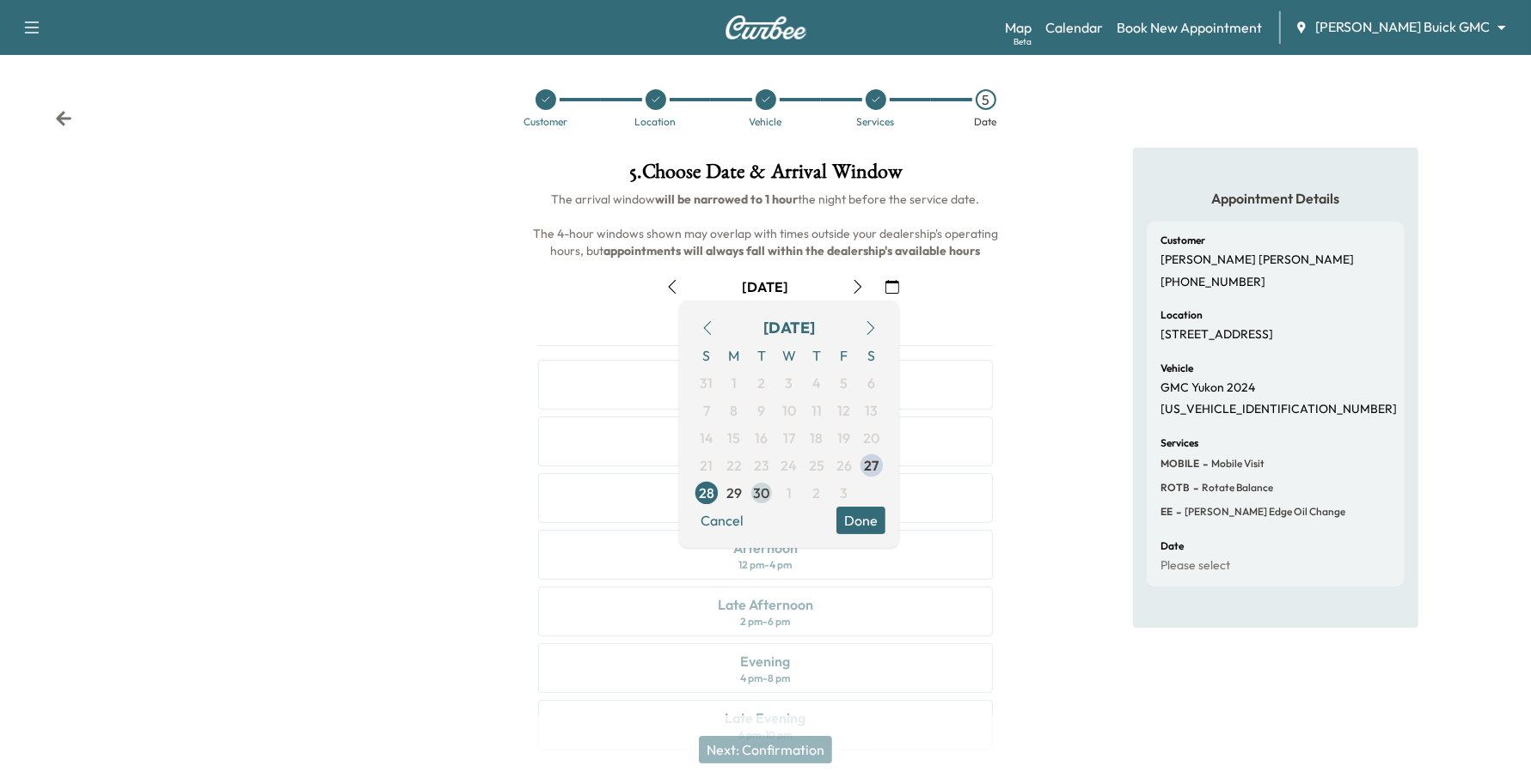
click at [759, 503] on span "30" at bounding box center [762, 493] width 16 height 21
click at [857, 518] on button "Done" at bounding box center [861, 521] width 49 height 28
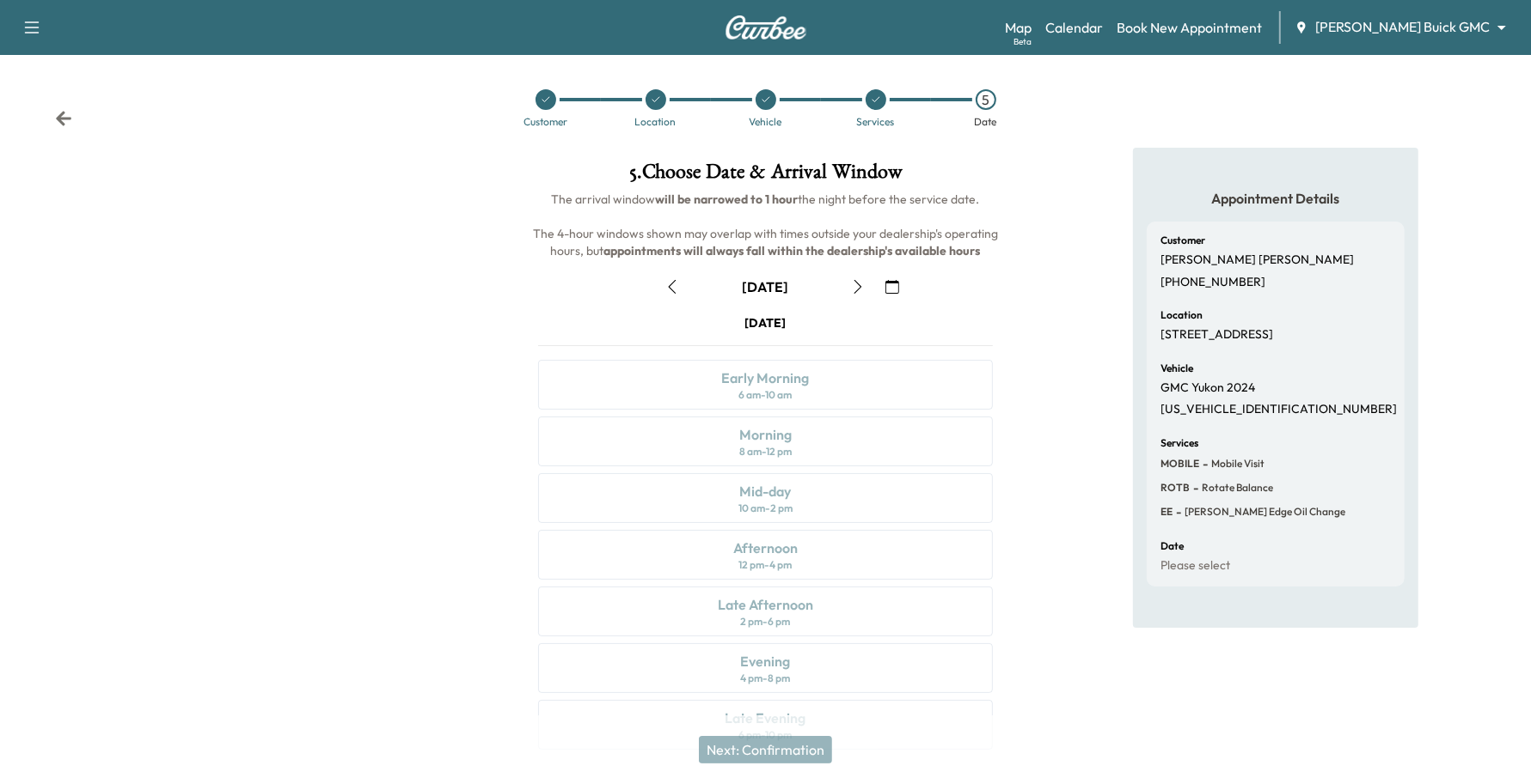
click at [847, 282] on button "button" at bounding box center [859, 287] width 30 height 28
click at [843, 499] on div "Mid-day 10 am - 2 pm" at bounding box center [766, 498] width 456 height 49
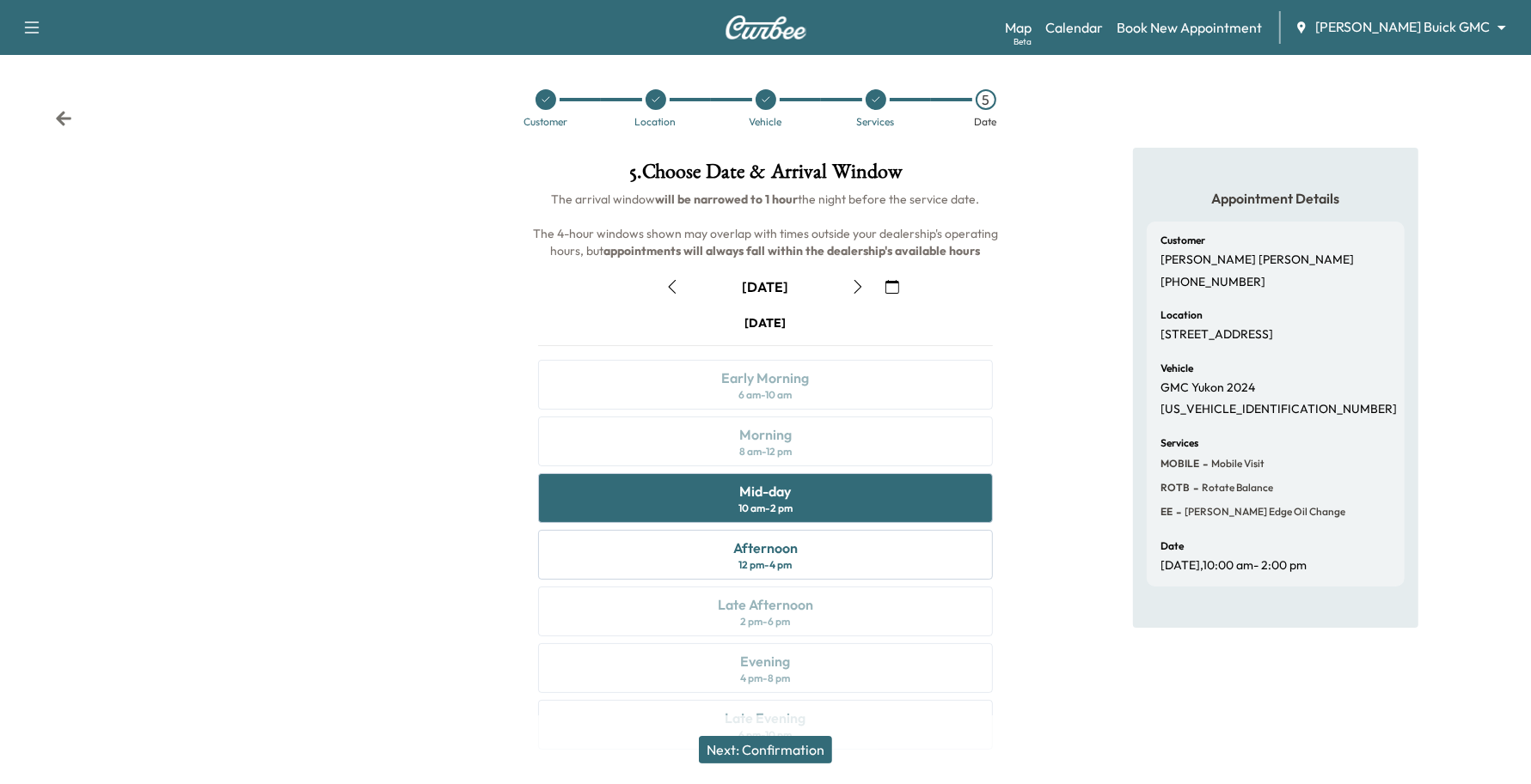
click at [788, 752] on button "Next: Confirmation" at bounding box center [766, 750] width 134 height 28
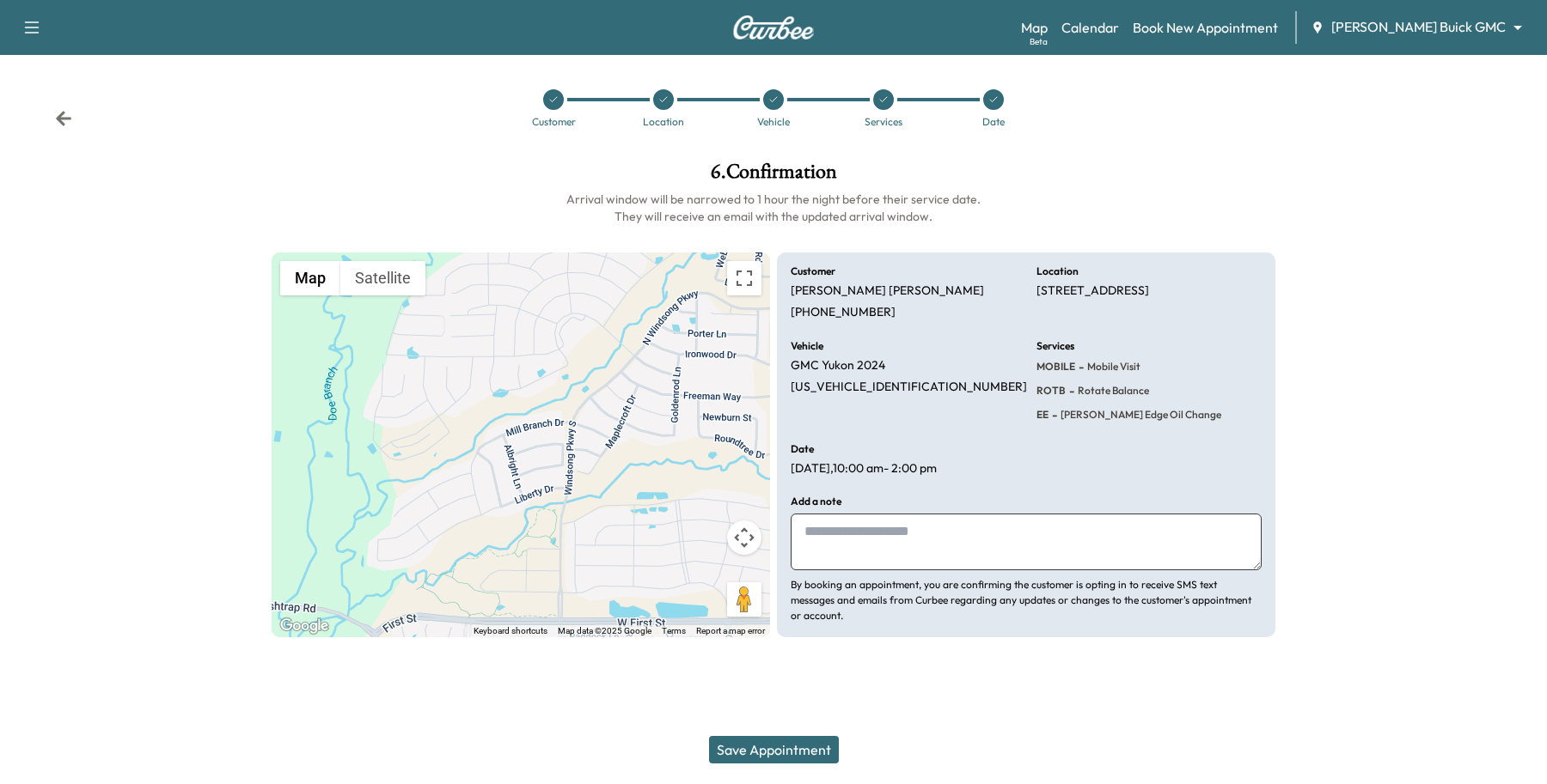
click at [787, 756] on button "Save Appointment" at bounding box center [774, 750] width 130 height 28
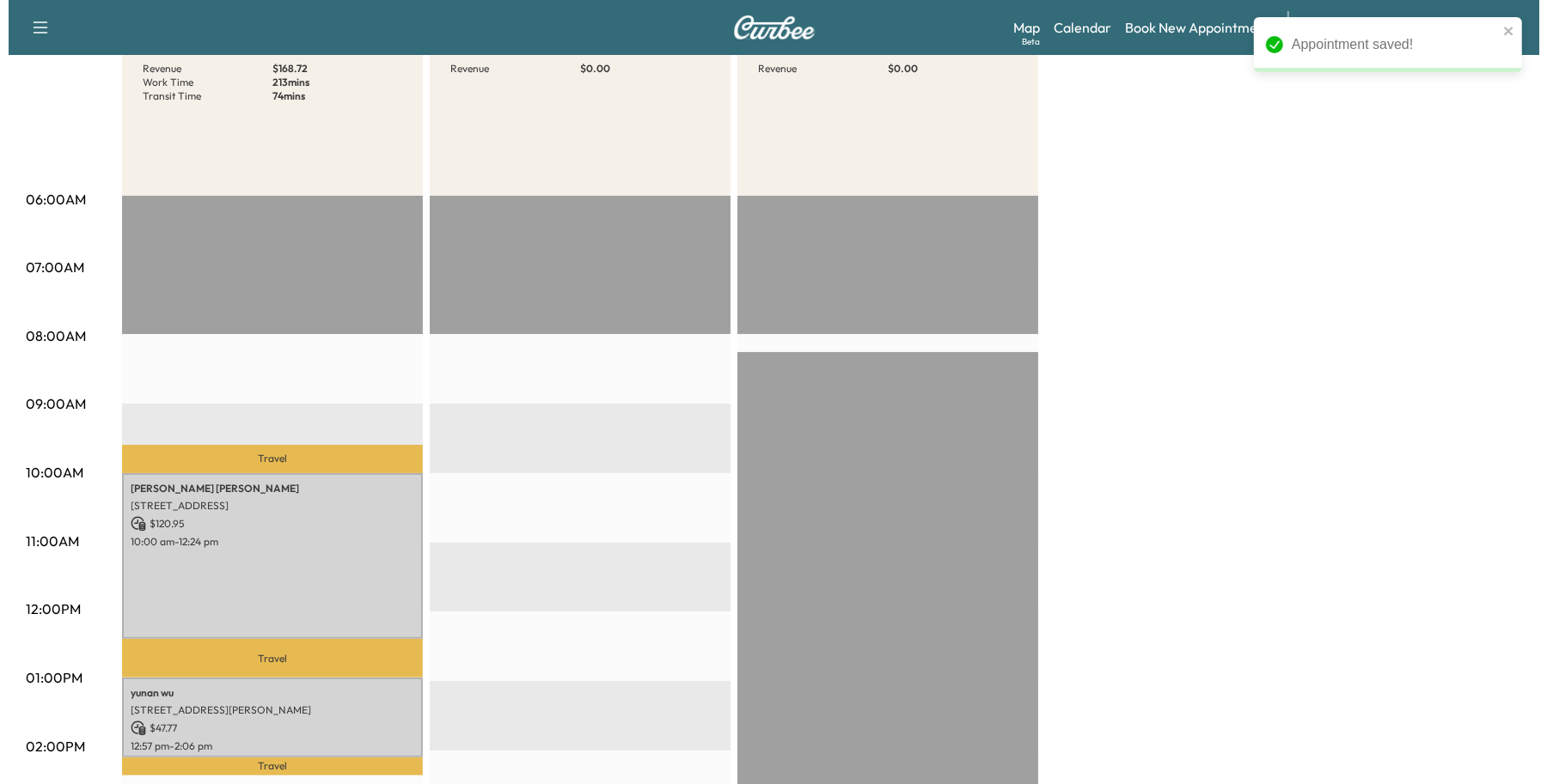
scroll to position [215, 0]
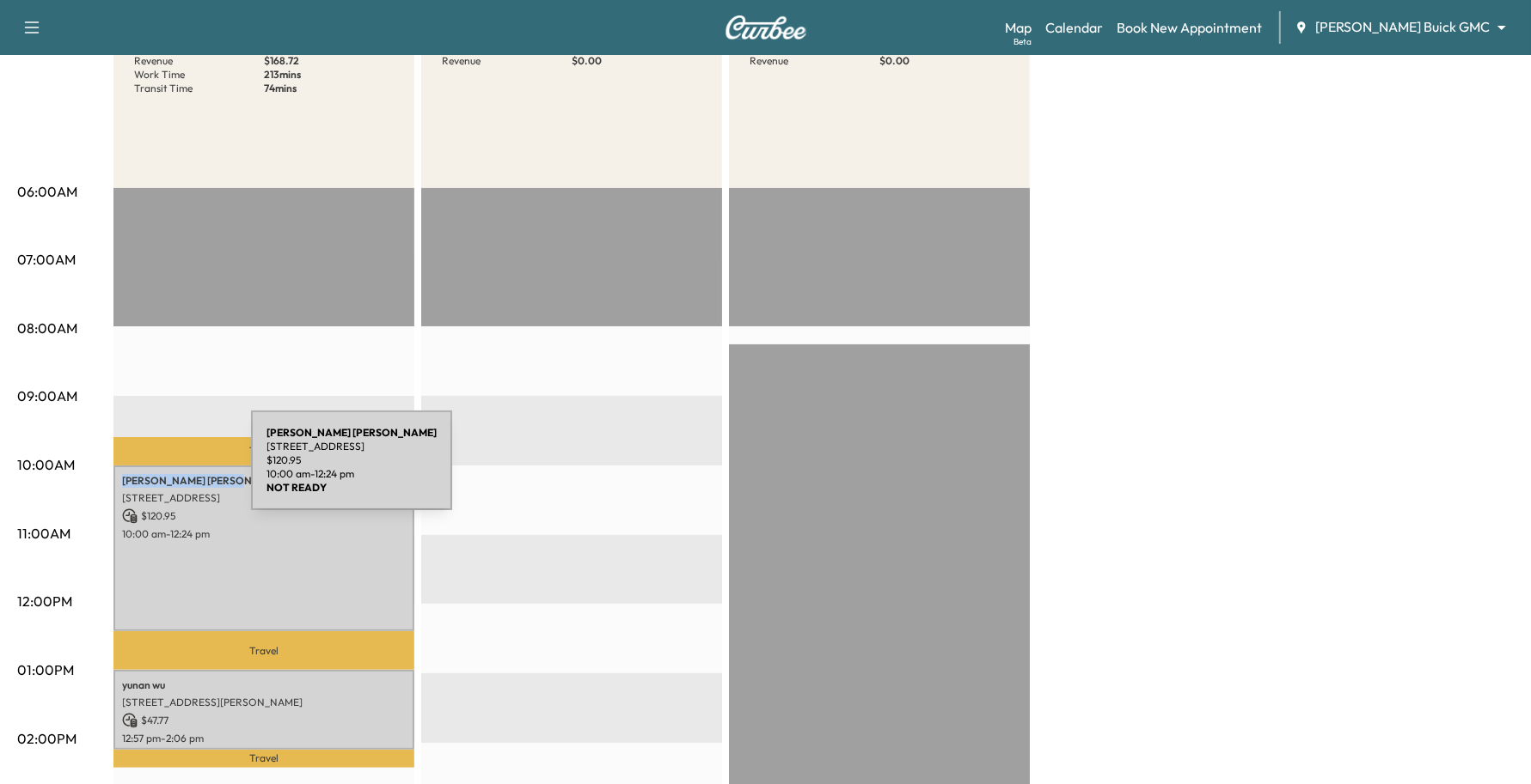
drag, startPoint x: 199, startPoint y: 470, endPoint x: 122, endPoint y: 471, distance: 77.0
click at [122, 474] on p "[PERSON_NAME]" at bounding box center [263, 481] width 283 height 14
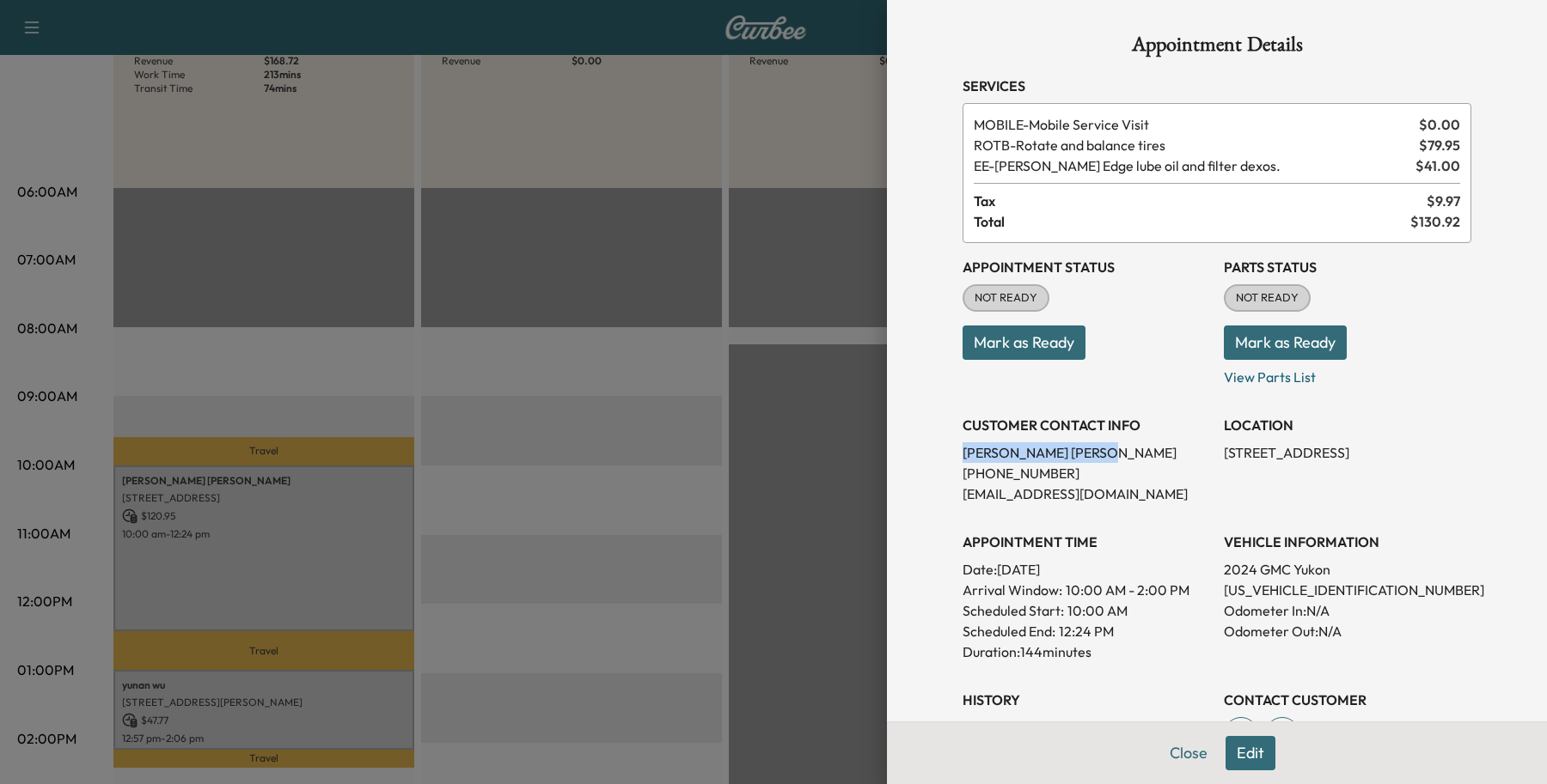
drag, startPoint x: 122, startPoint y: 471, endPoint x: 899, endPoint y: 451, distance: 777.3
click at [899, 451] on div "Appointment Details Services MOBILE - Mobile Service Visit $ 0.00 ROTB - Rotate…" at bounding box center [1217, 392] width 661 height 784
copy p "[PERSON_NAME]"
